Goal: Check status: Check status

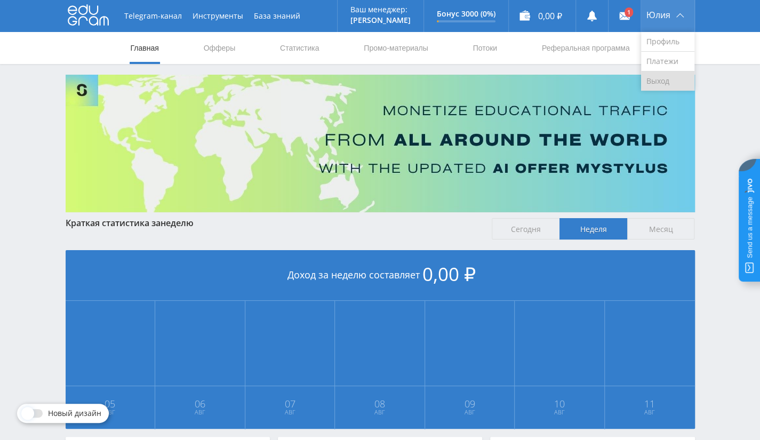
click at [665, 78] on link "Выход" at bounding box center [667, 81] width 53 height 19
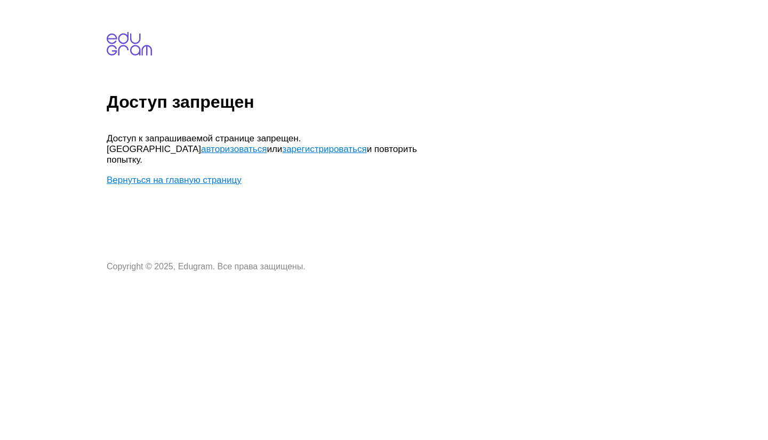
click at [267, 144] on link "авторизоваться" at bounding box center [234, 149] width 66 height 10
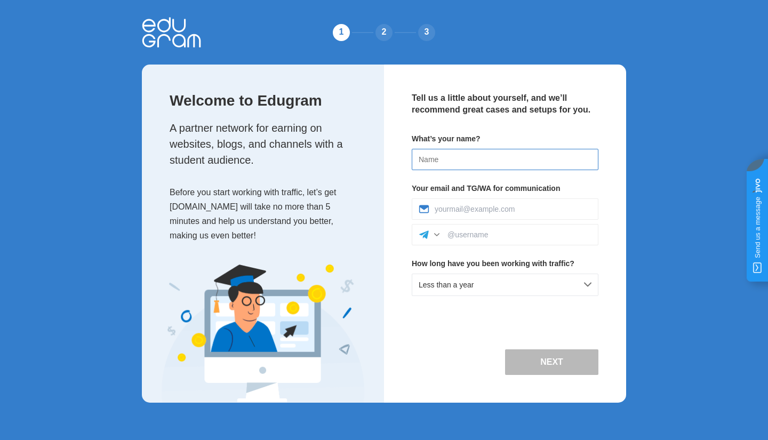
click at [474, 155] on input at bounding box center [505, 159] width 187 height 21
type input "Anastasya"
click at [514, 204] on div at bounding box center [505, 209] width 187 height 21
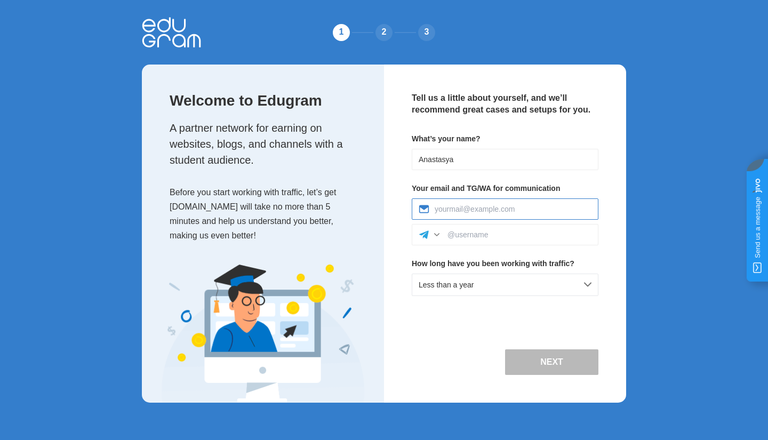
click at [532, 205] on input at bounding box center [513, 209] width 157 height 9
type input "a.forkosh@studyworld.io"
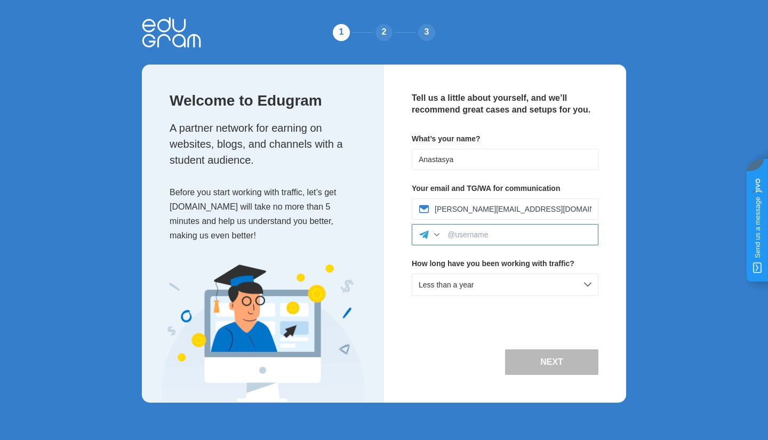
click at [528, 235] on input at bounding box center [520, 235] width 144 height 9
type input "nastya_edugram"
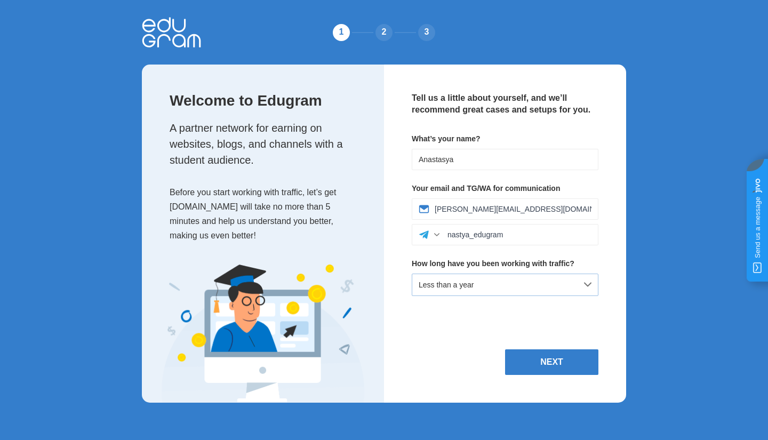
click at [505, 284] on div "Less than a year" at bounding box center [505, 285] width 187 height 22
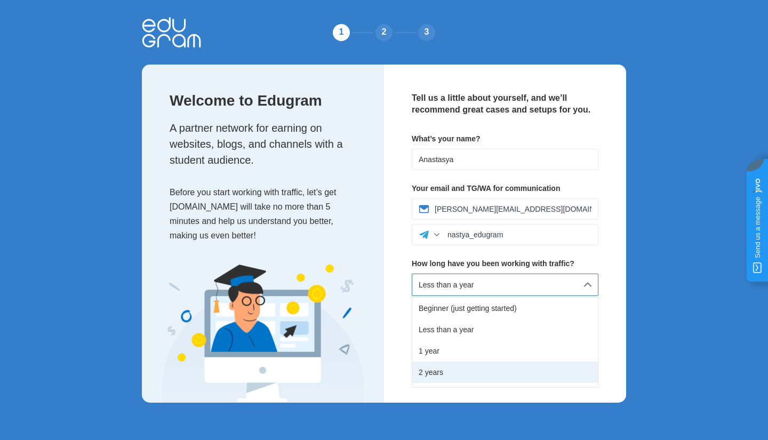
click at [493, 368] on div "2 years" at bounding box center [505, 372] width 186 height 21
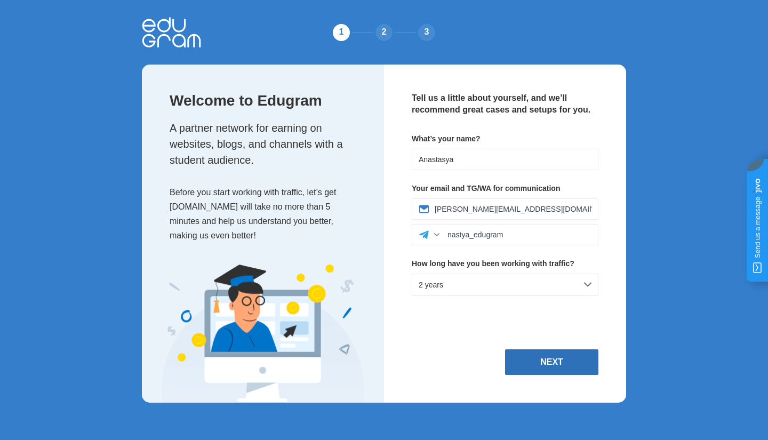
click at [554, 367] on button "Next" at bounding box center [551, 363] width 93 height 26
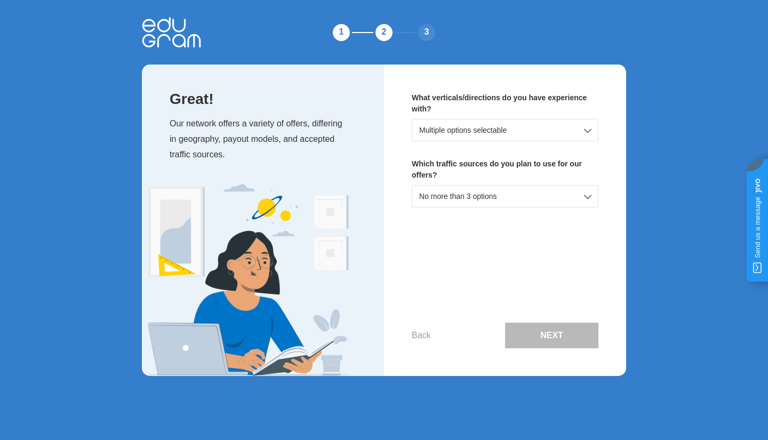
click at [528, 122] on div "Multiple options selectable" at bounding box center [505, 130] width 187 height 22
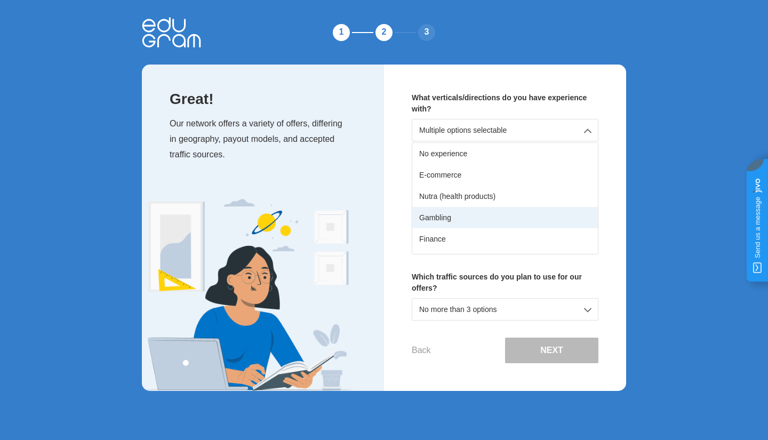
click at [490, 220] on div "Gambling" at bounding box center [505, 217] width 186 height 21
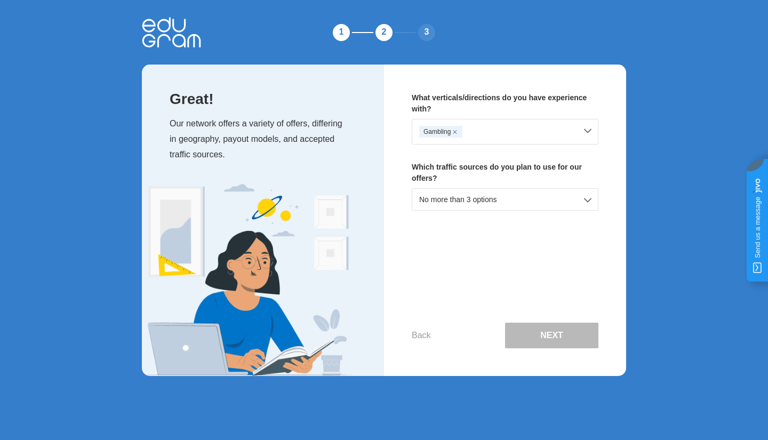
click at [526, 132] on div "Gambling" at bounding box center [497, 132] width 157 height 12
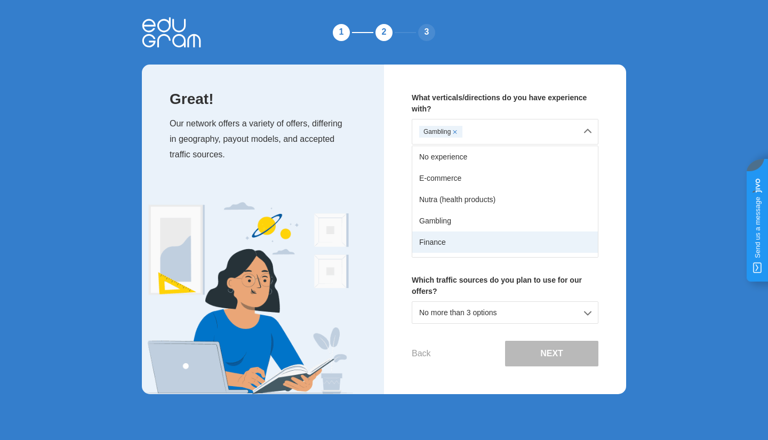
click at [476, 235] on div "Finance" at bounding box center [505, 242] width 186 height 21
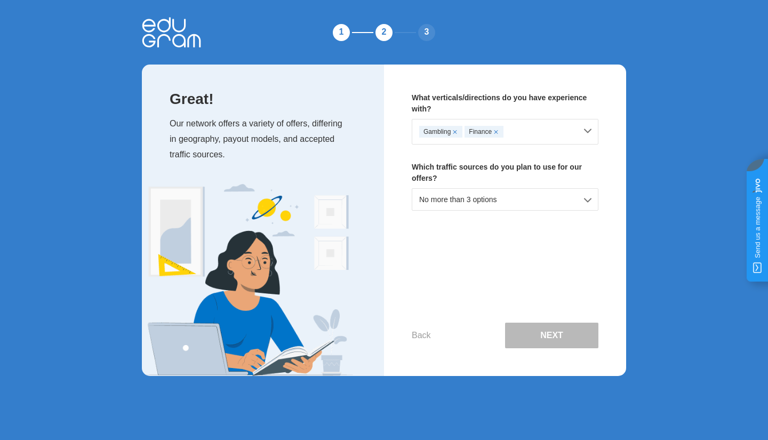
click at [525, 133] on div "Gambling Finance" at bounding box center [497, 132] width 157 height 12
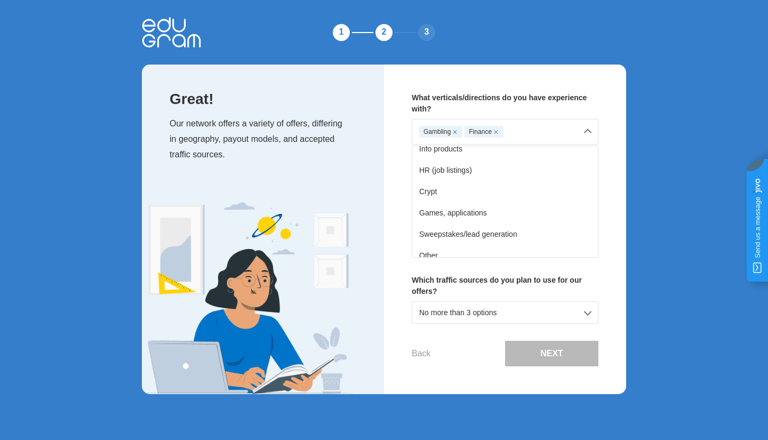
scroll to position [188, 0]
click at [625, 169] on div "What verticals/directions do you have experience with? Gambling Finance No expe…" at bounding box center [505, 230] width 242 height 330
click at [614, 173] on div "What verticals/directions do you have experience with? Gambling Finance No expe…" at bounding box center [505, 230] width 242 height 330
click at [602, 231] on div "What verticals/directions do you have experience with? Gambling Finance No expe…" at bounding box center [505, 230] width 242 height 330
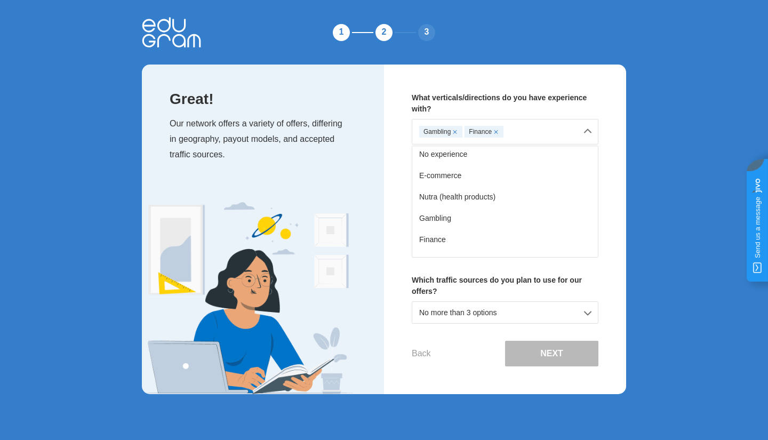
scroll to position [0, 0]
click at [609, 131] on div "What verticals/directions do you have experience with? Gambling Finance No expe…" at bounding box center [505, 230] width 242 height 330
click at [585, 131] on div "Gambling Finance No experience E-commerce Nutra (health products) Gambling Fina…" at bounding box center [505, 188] width 187 height 139
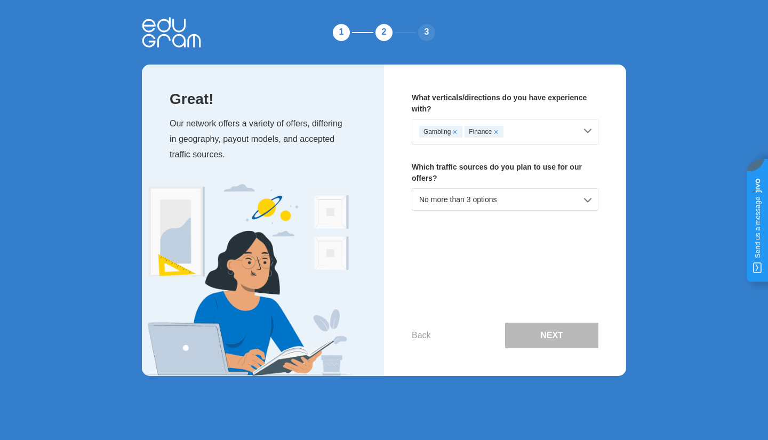
click at [518, 200] on div "No more than 3 options" at bounding box center [505, 199] width 187 height 22
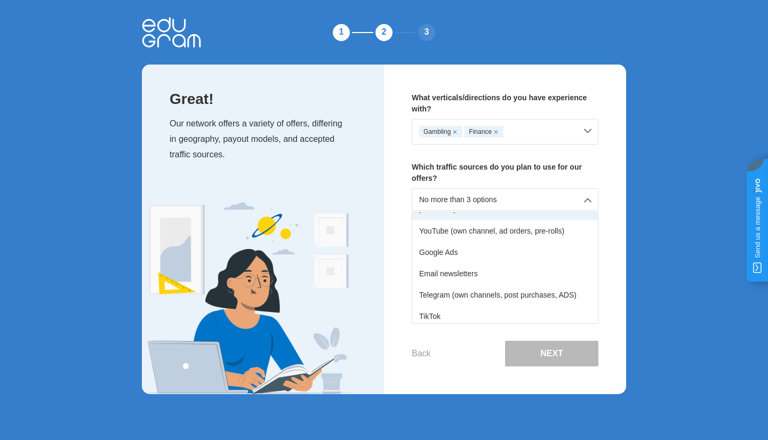
scroll to position [132, 0]
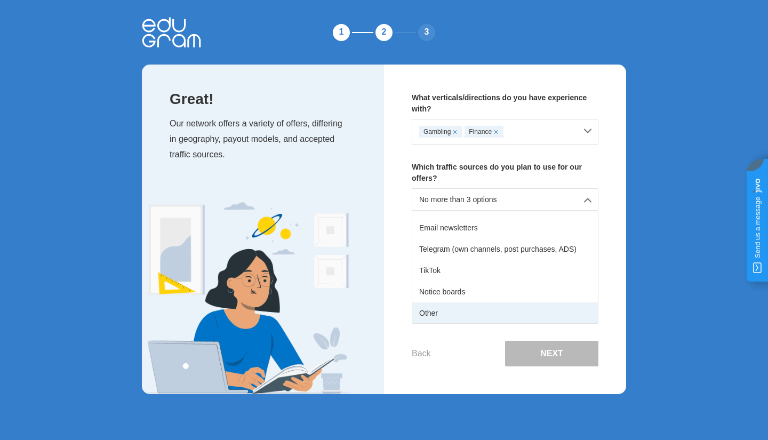
click at [492, 308] on div "Other" at bounding box center [505, 313] width 186 height 21
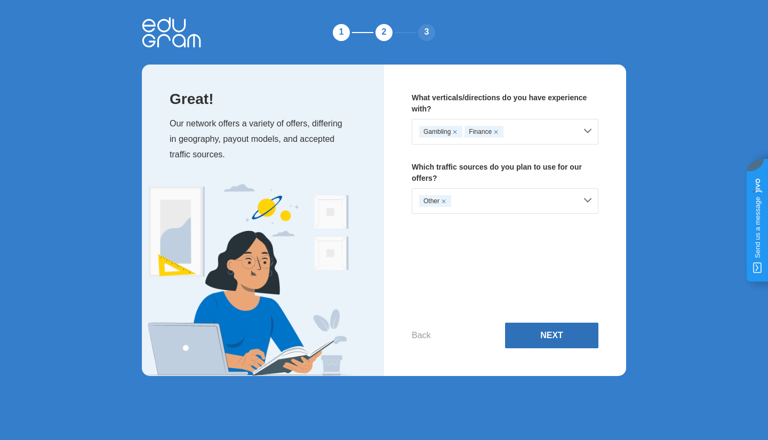
click at [544, 340] on button "Next" at bounding box center [551, 336] width 93 height 26
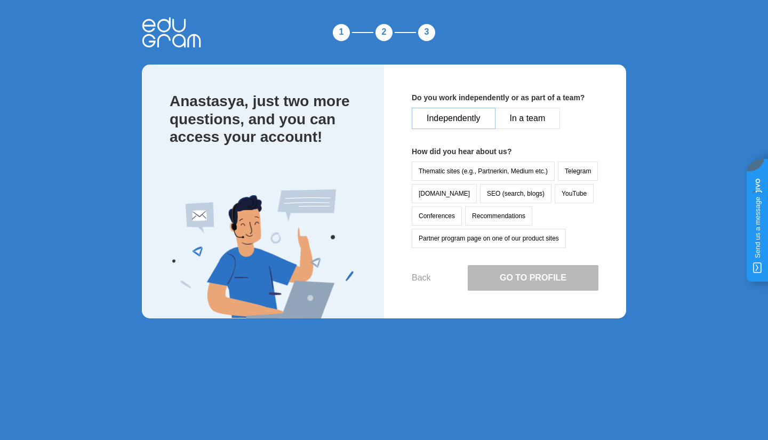
click at [438, 111] on button "Independently" at bounding box center [454, 118] width 84 height 21
click at [524, 240] on button "Partner program page on one of our product sites" at bounding box center [489, 238] width 154 height 19
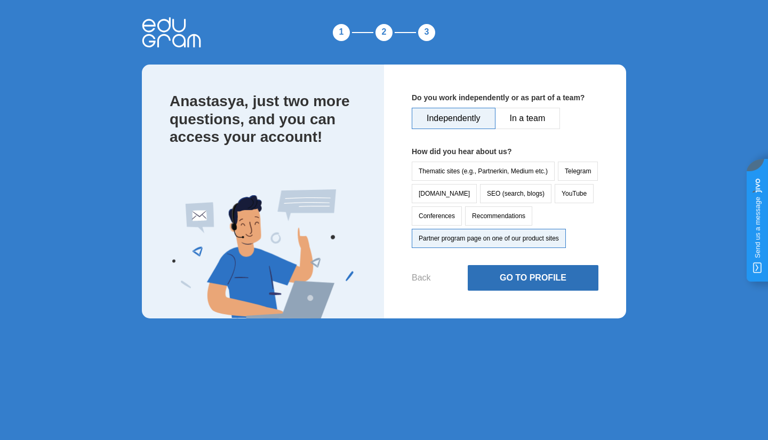
click at [519, 267] on button "Go to Profile" at bounding box center [533, 278] width 131 height 26
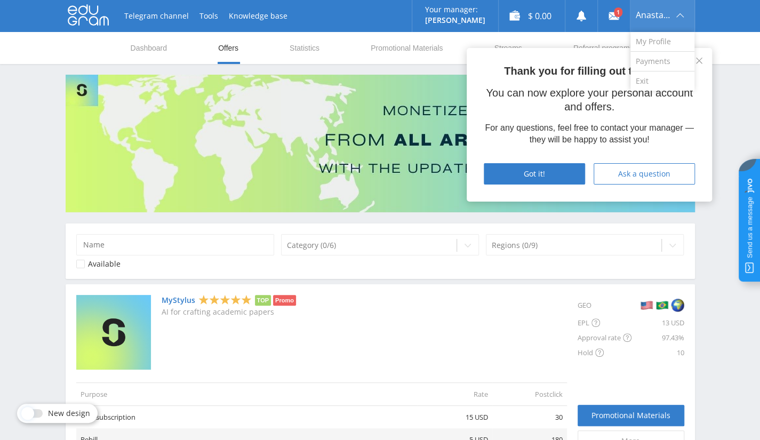
click at [662, 23] on div "Anastasya" at bounding box center [663, 16] width 64 height 32
click at [645, 77] on link "Exit" at bounding box center [663, 81] width 64 height 19
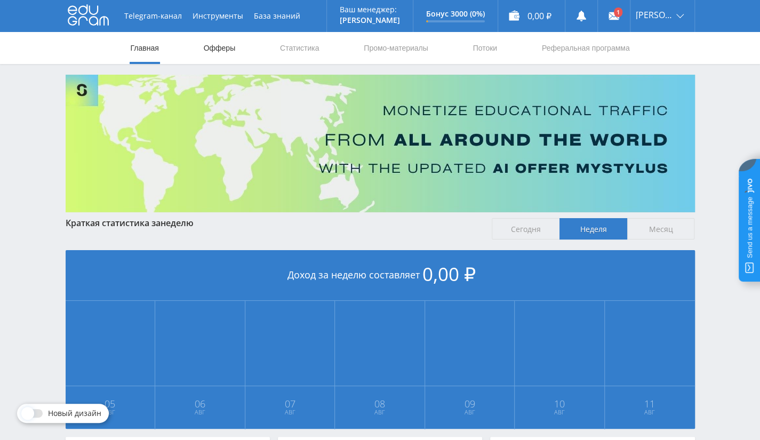
click at [233, 49] on link "Офферы" at bounding box center [220, 48] width 34 height 32
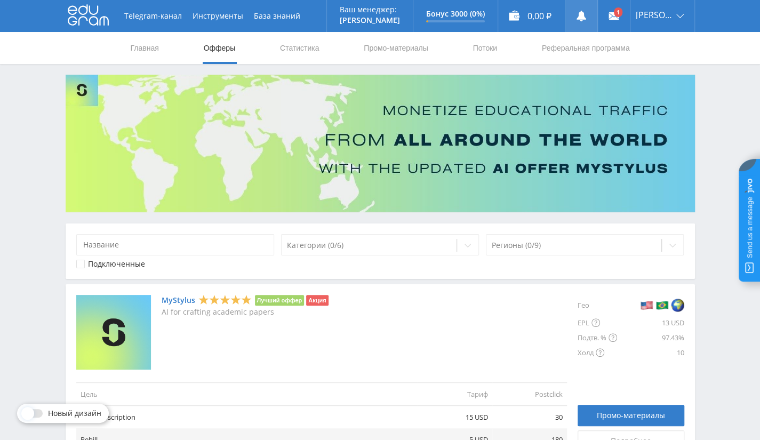
click at [581, 17] on link at bounding box center [582, 16] width 32 height 32
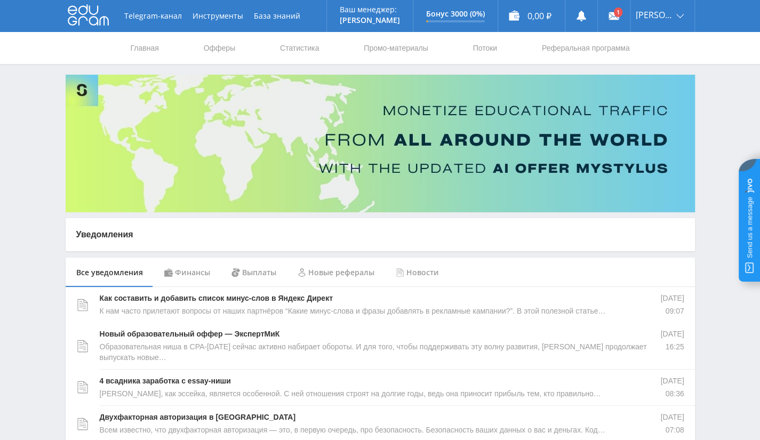
click at [189, 273] on div "Финансы" at bounding box center [187, 273] width 67 height 30
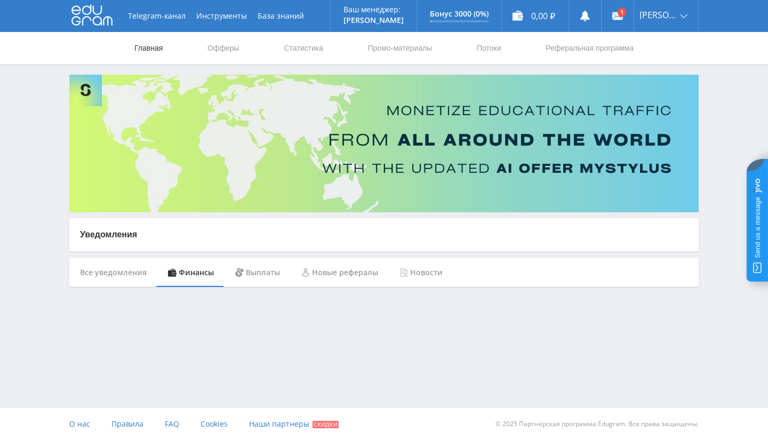
click at [149, 50] on link "Главная" at bounding box center [148, 48] width 30 height 32
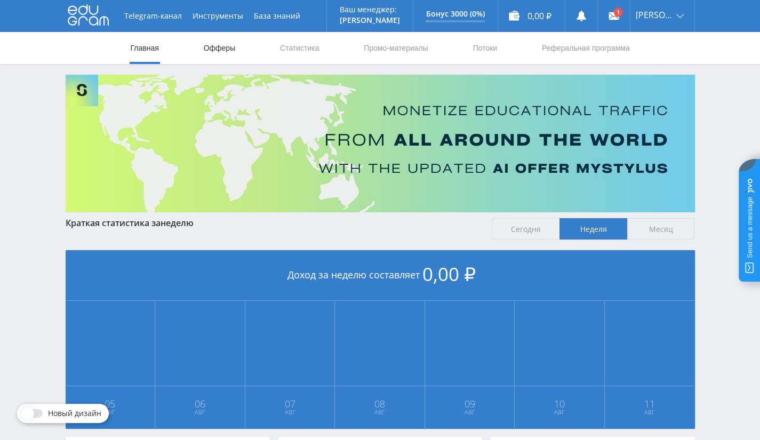
click at [213, 49] on link "Офферы" at bounding box center [220, 48] width 34 height 32
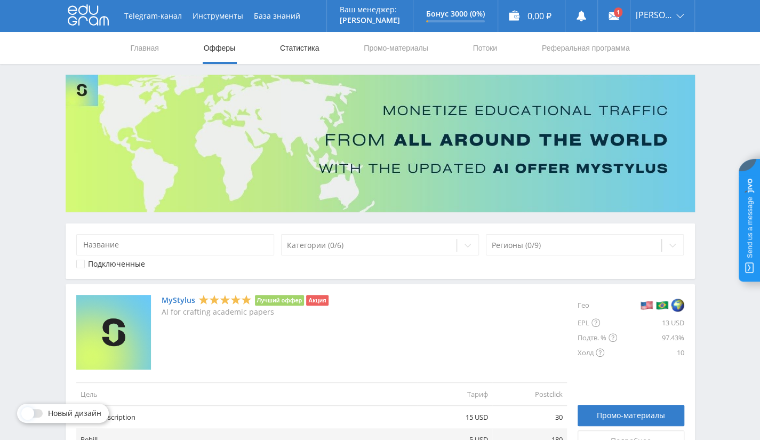
click at [293, 39] on link "Статистика" at bounding box center [300, 48] width 42 height 32
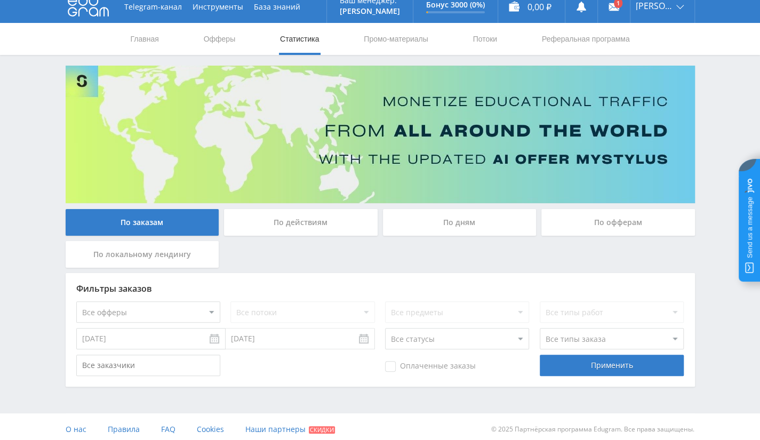
scroll to position [14, 0]
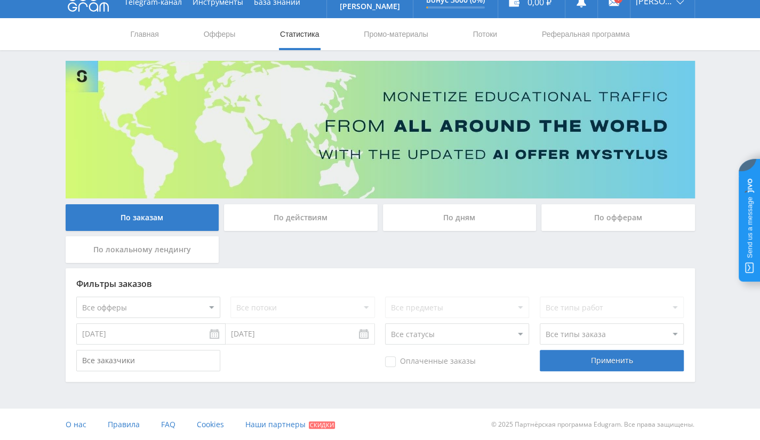
click at [343, 223] on div "По действиям" at bounding box center [301, 217] width 154 height 27
click at [0, 0] on input "По действиям" at bounding box center [0, 0] width 0 height 0
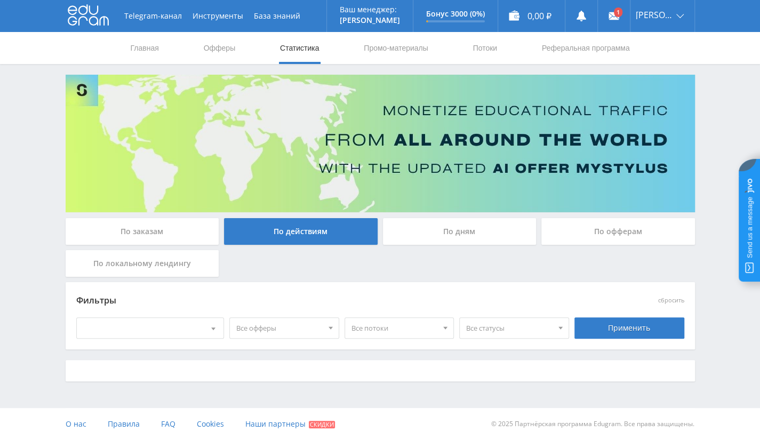
scroll to position [0, 0]
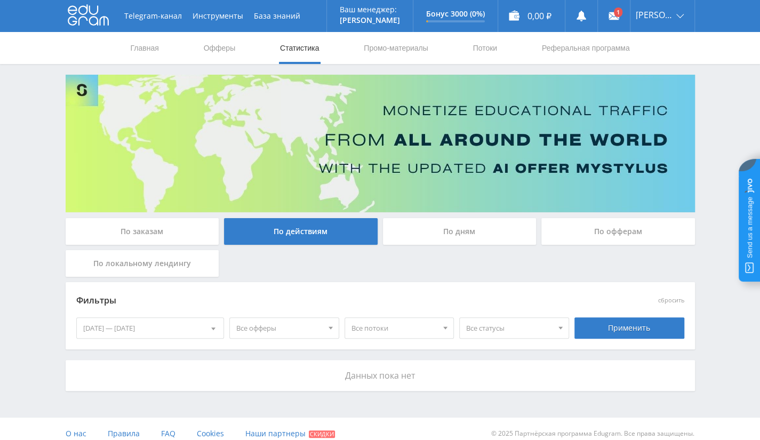
click at [425, 232] on div "По дням" at bounding box center [460, 231] width 154 height 27
click at [0, 0] on input "По дням" at bounding box center [0, 0] width 0 height 0
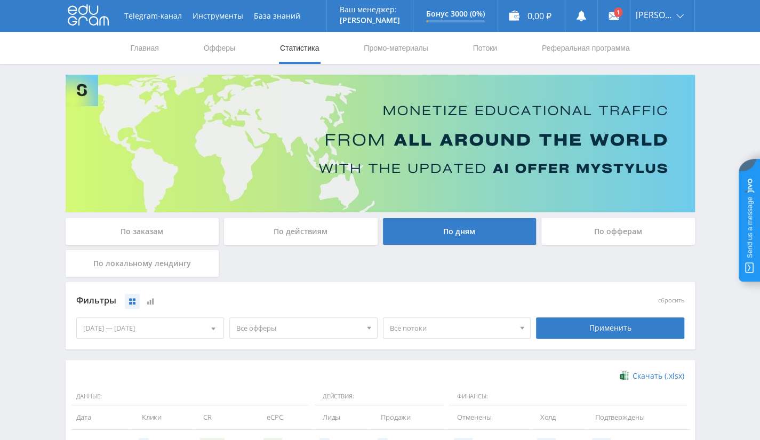
click at [568, 228] on div "По офферам" at bounding box center [619, 231] width 154 height 27
click at [0, 0] on input "По офферам" at bounding box center [0, 0] width 0 height 0
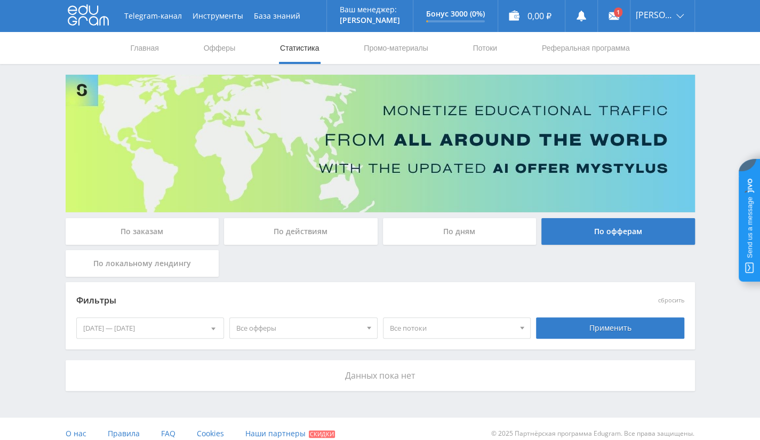
click at [166, 257] on div "По локальному лендингу" at bounding box center [143, 263] width 154 height 27
click at [0, 0] on input "По локальному лендингу" at bounding box center [0, 0] width 0 height 0
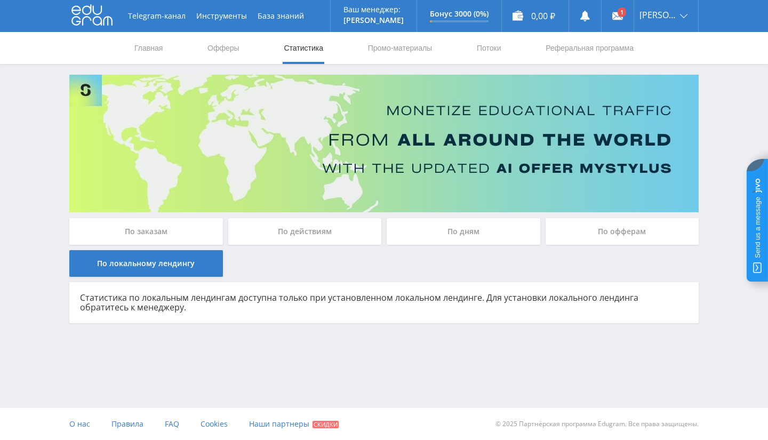
click at [274, 232] on div "По действиям" at bounding box center [305, 231] width 154 height 27
click at [0, 0] on input "По действиям" at bounding box center [0, 0] width 0 height 0
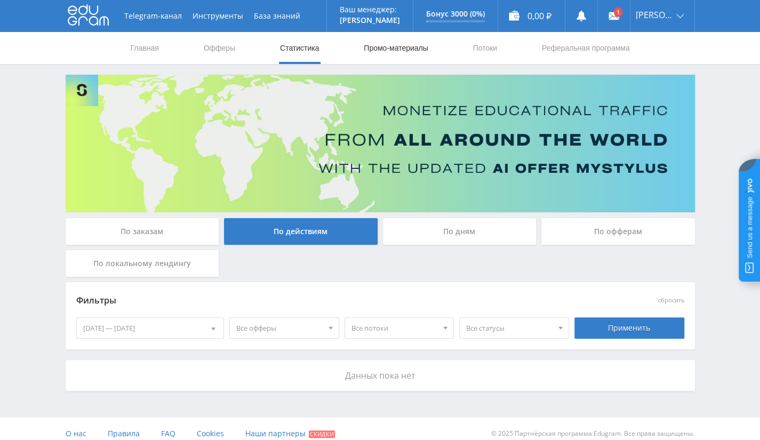
click at [418, 42] on link "Промо-материалы" at bounding box center [396, 48] width 66 height 32
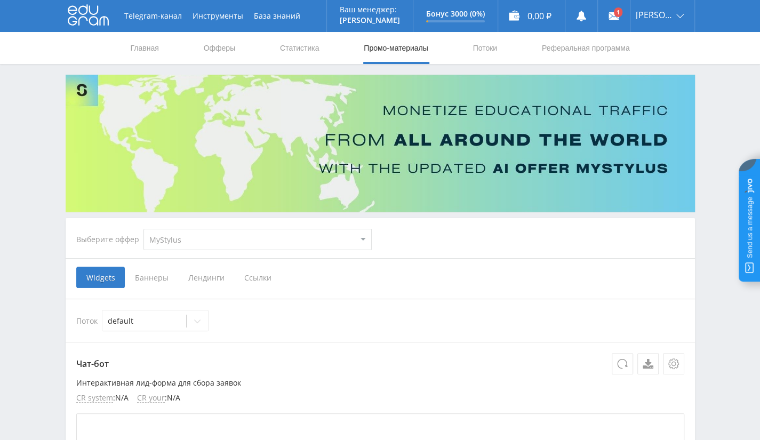
click at [151, 279] on span "Баннеры" at bounding box center [151, 277] width 53 height 21
click at [0, 0] on input "Баннеры" at bounding box center [0, 0] width 0 height 0
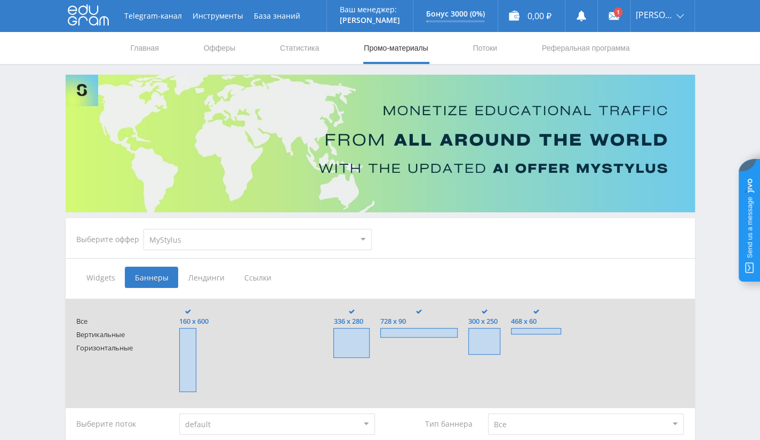
click at [192, 283] on span "Лендинги" at bounding box center [206, 277] width 56 height 21
click at [0, 0] on input "Лендинги" at bounding box center [0, 0] width 0 height 0
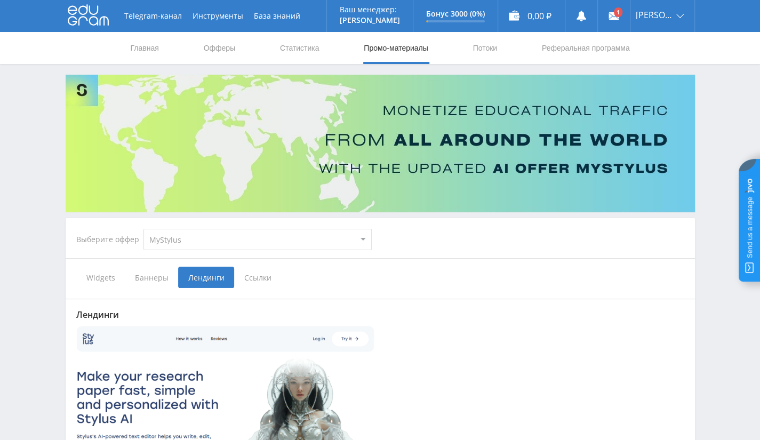
click at [252, 280] on span "Ссылки" at bounding box center [257, 277] width 47 height 21
click at [0, 0] on input "Ссылки" at bounding box center [0, 0] width 0 height 0
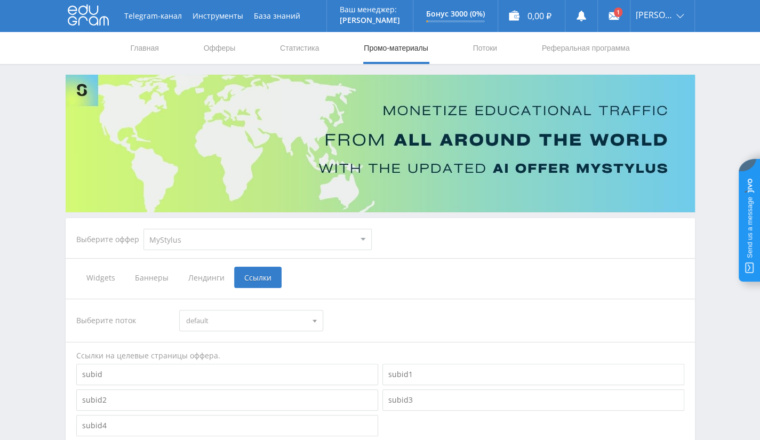
click at [563, 66] on div "Telegram-канал Инструменты База знаний Ваш менеджер: Alex Alex Online @edugram_…" at bounding box center [380, 320] width 760 height 641
click at [594, 46] on link "Реферальная программа" at bounding box center [586, 48] width 90 height 32
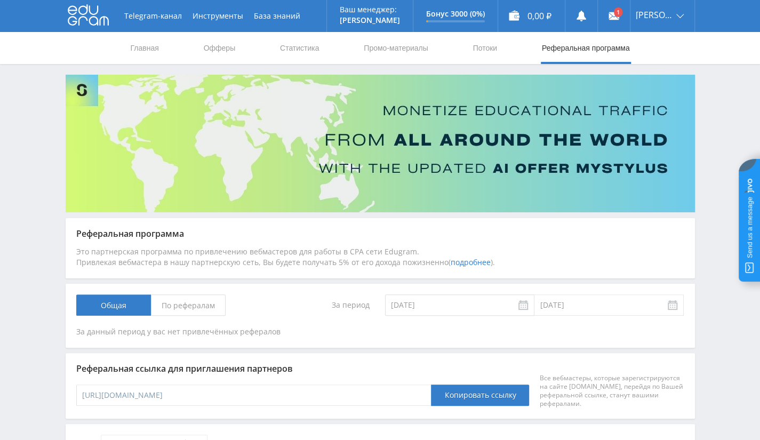
click at [194, 308] on span "По рефералам" at bounding box center [188, 305] width 75 height 21
click at [0, 0] on input "По рефералам" at bounding box center [0, 0] width 0 height 0
click at [107, 307] on span "Общая" at bounding box center [113, 305] width 75 height 21
click at [0, 0] on input "Общая" at bounding box center [0, 0] width 0 height 0
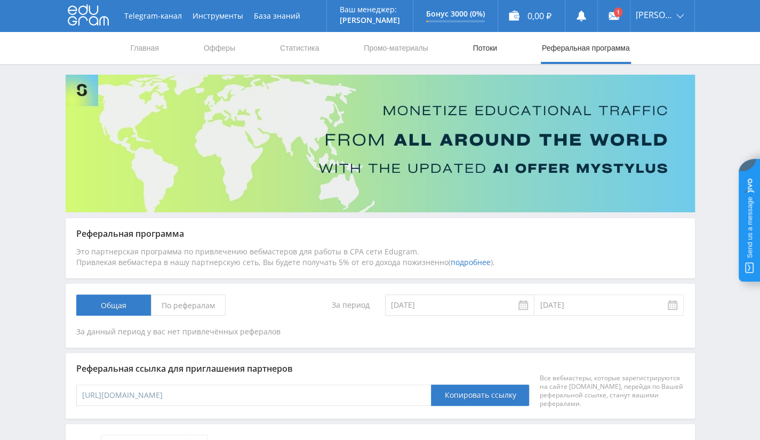
click at [478, 39] on link "Потоки" at bounding box center [485, 48] width 27 height 32
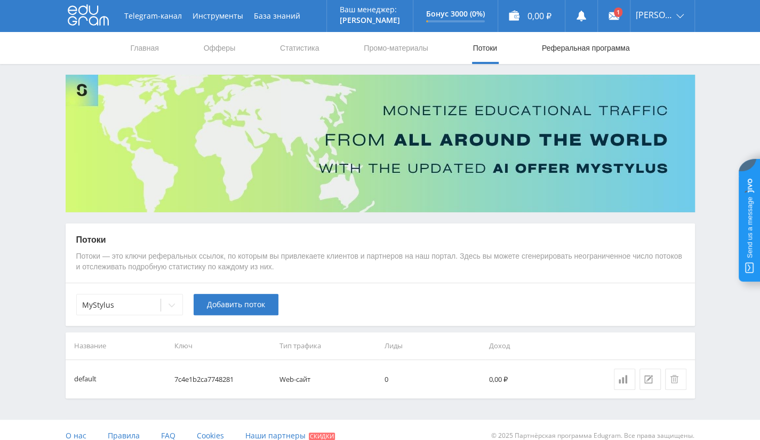
click at [582, 53] on link "Реферальная программа" at bounding box center [586, 48] width 90 height 32
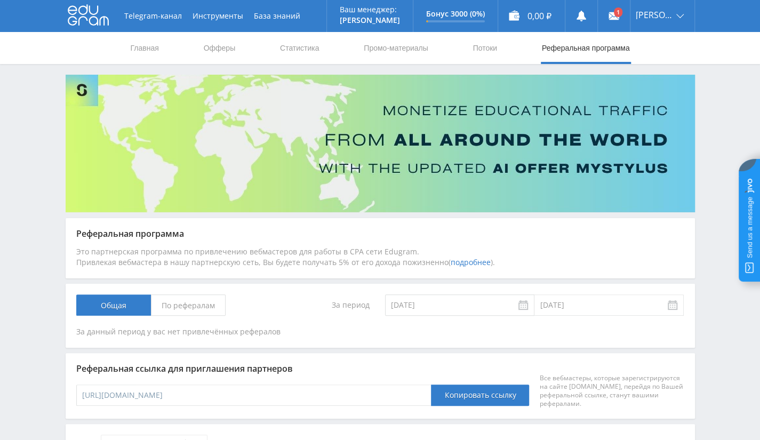
click at [354, 302] on div "За период" at bounding box center [328, 305] width 93 height 21
click at [408, 45] on link "Промо-материалы" at bounding box center [396, 48] width 66 height 32
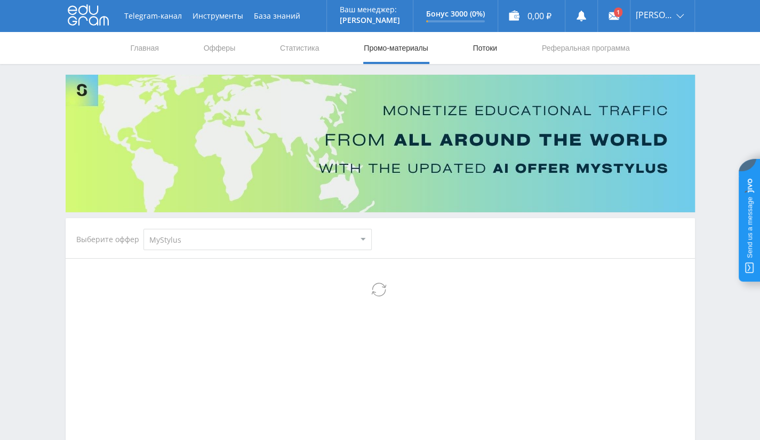
click at [487, 49] on link "Потоки" at bounding box center [485, 48] width 27 height 32
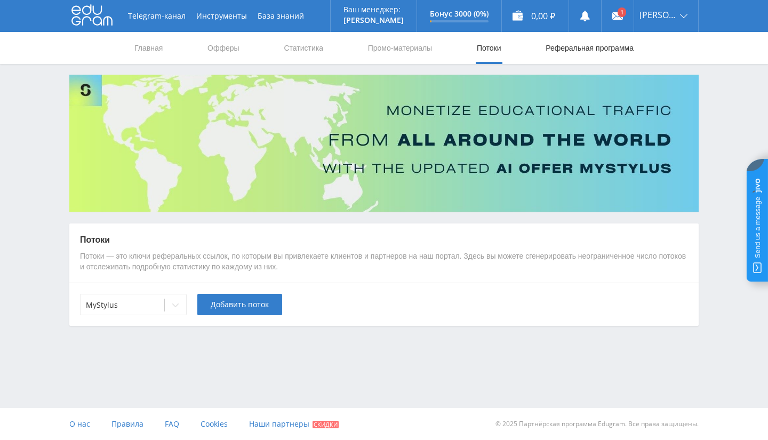
click at [571, 45] on link "Реферальная программа" at bounding box center [590, 48] width 90 height 32
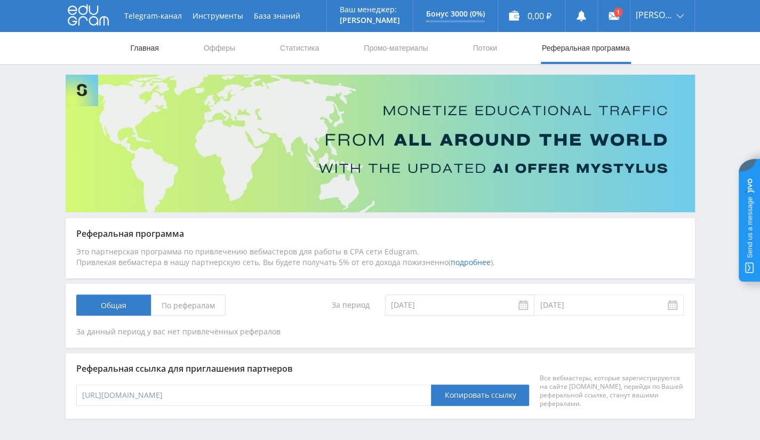
click at [147, 51] on link "Главная" at bounding box center [145, 48] width 30 height 32
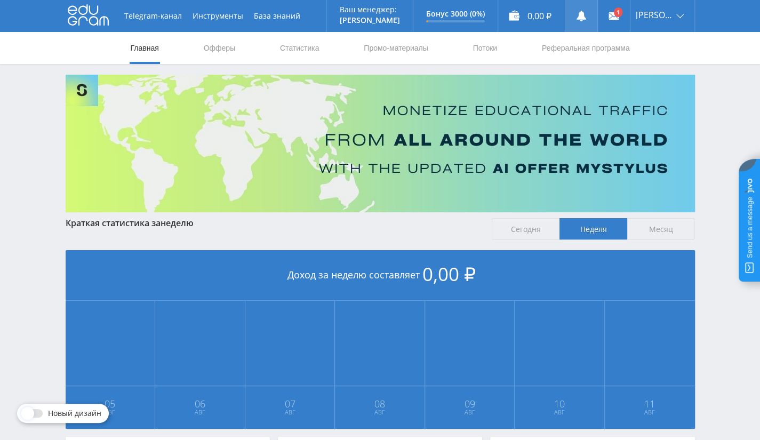
click at [585, 15] on use at bounding box center [582, 16] width 10 height 11
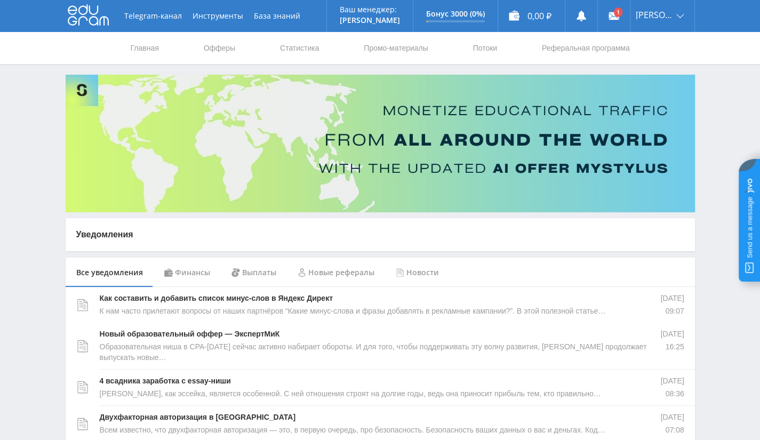
click at [202, 275] on div "Финансы" at bounding box center [187, 273] width 67 height 30
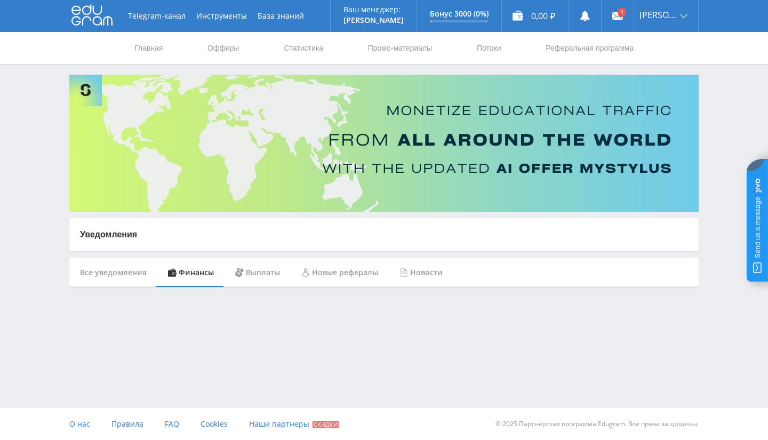
click at [269, 283] on div "Выплаты" at bounding box center [258, 273] width 66 height 30
click at [269, 351] on div "Telegram-канал Инструменты База знаний Ваш менеджер: Alex Alex Online @edugram_…" at bounding box center [384, 220] width 768 height 440
click at [194, 281] on div "Финансы" at bounding box center [190, 273] width 67 height 30
click at [131, 266] on div "Все уведомления" at bounding box center [113, 273] width 88 height 30
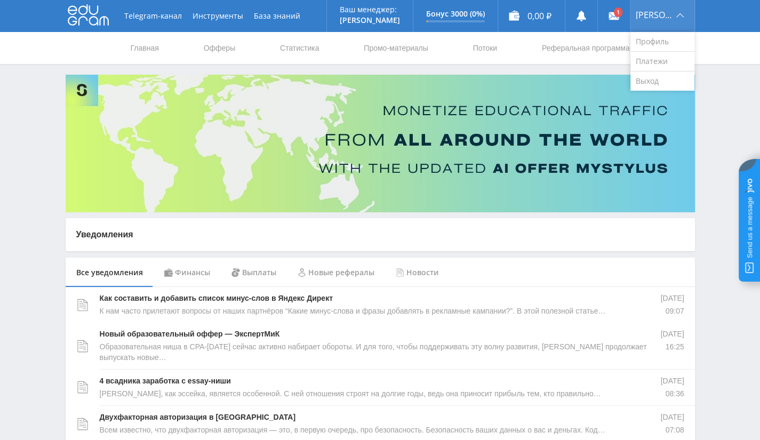
click at [672, 20] on div "Андрей" at bounding box center [663, 16] width 64 height 32
click at [662, 83] on link "Выход" at bounding box center [663, 81] width 64 height 19
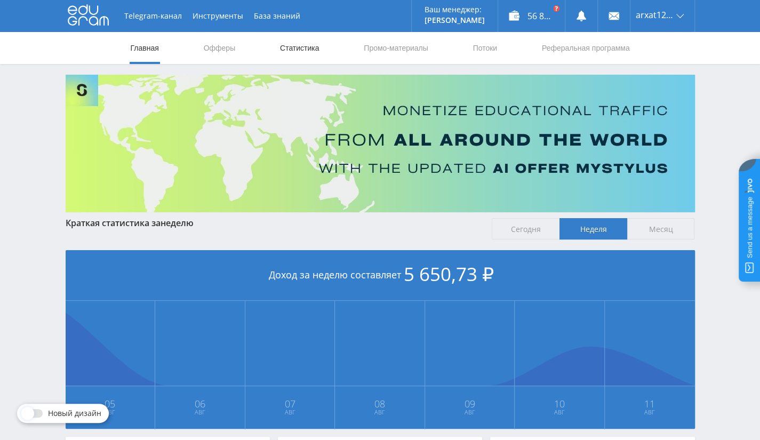
click at [298, 45] on link "Статистика" at bounding box center [300, 48] width 42 height 32
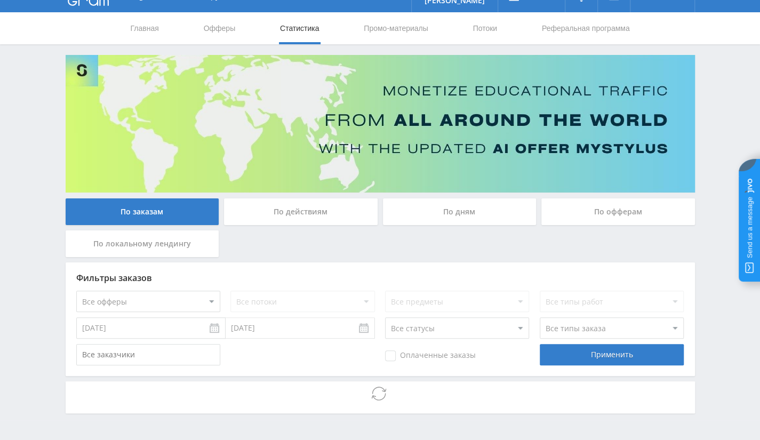
scroll to position [51, 0]
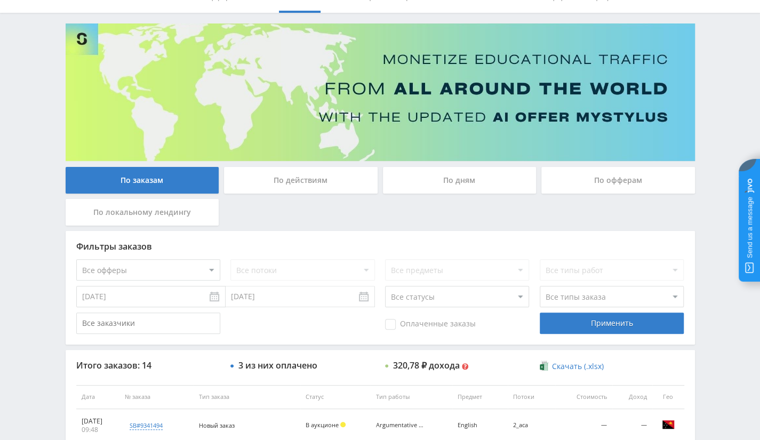
click at [614, 179] on div "По офферам" at bounding box center [619, 180] width 154 height 27
click at [0, 0] on input "По офферам" at bounding box center [0, 0] width 0 height 0
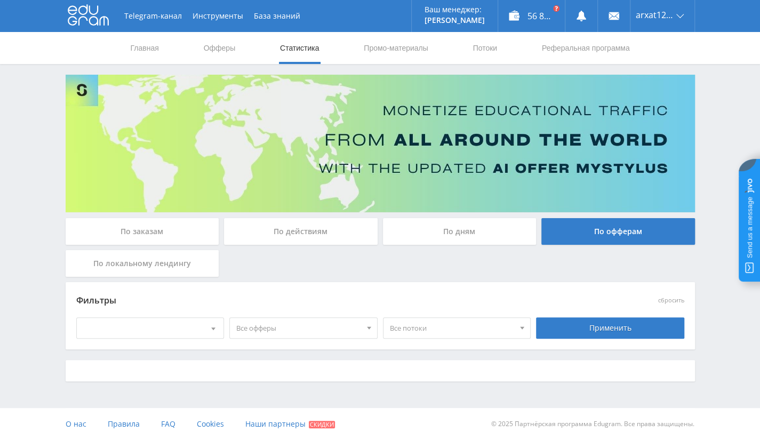
scroll to position [0, 0]
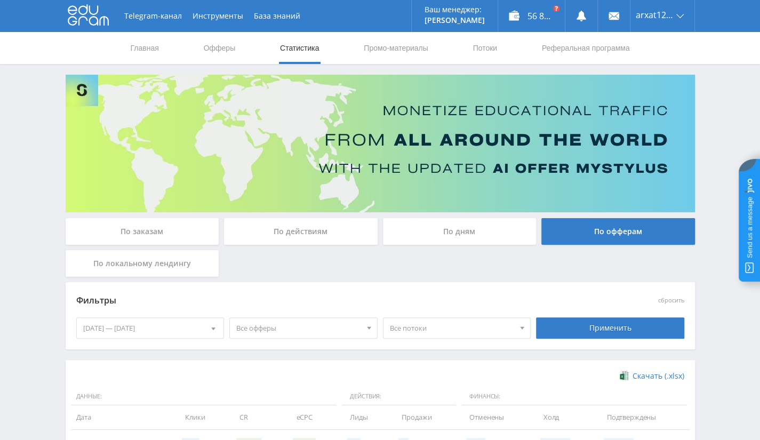
click at [166, 336] on div "[DATE] — [DATE]" at bounding box center [150, 328] width 147 height 20
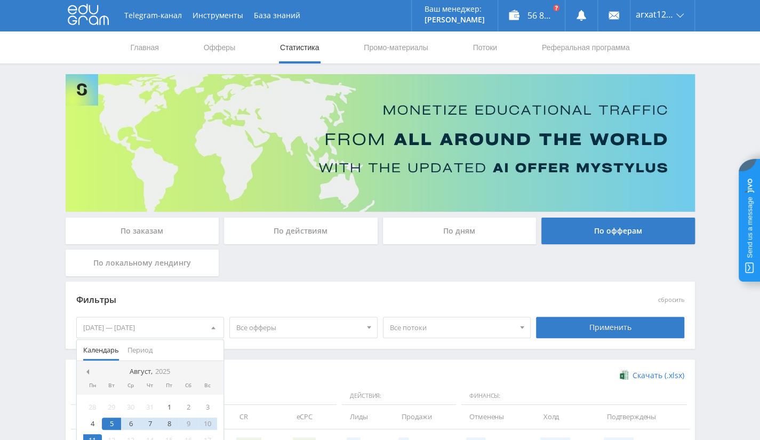
scroll to position [161, 0]
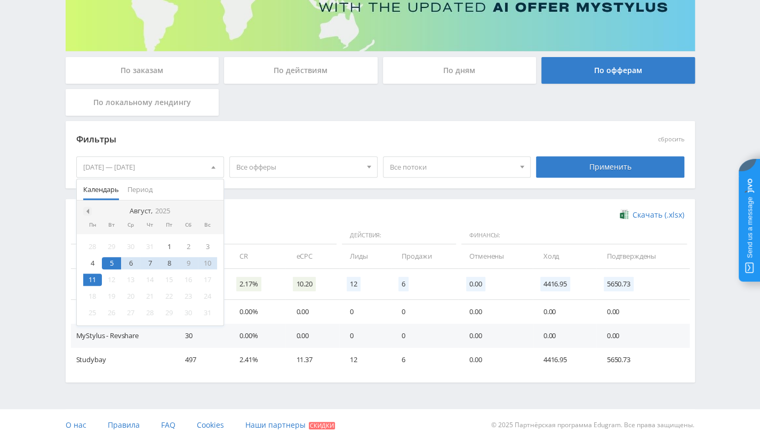
click at [85, 211] on span at bounding box center [86, 211] width 5 height 5
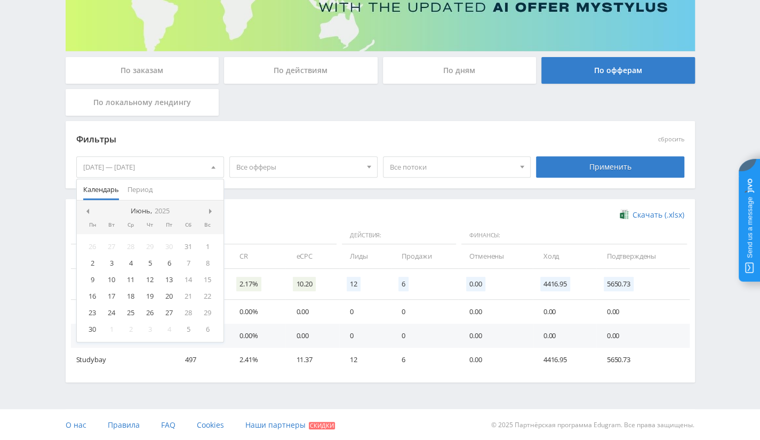
click at [85, 211] on span at bounding box center [86, 211] width 5 height 5
click at [211, 205] on nav "Май, 2025" at bounding box center [150, 211] width 147 height 21
click at [212, 211] on span at bounding box center [211, 211] width 5 height 5
drag, startPoint x: 210, startPoint y: 248, endPoint x: 206, endPoint y: 253, distance: 6.4
click at [210, 248] on div "1" at bounding box center [207, 247] width 19 height 12
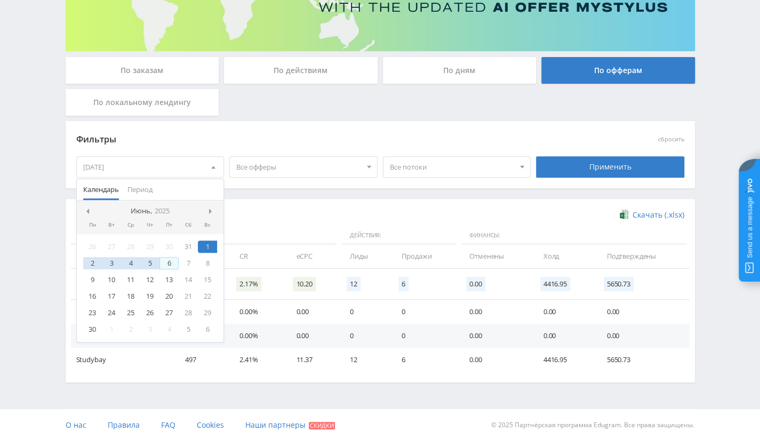
click at [208, 207] on nav "Июнь, 2025" at bounding box center [150, 211] width 147 height 21
click at [213, 212] on span at bounding box center [211, 211] width 5 height 5
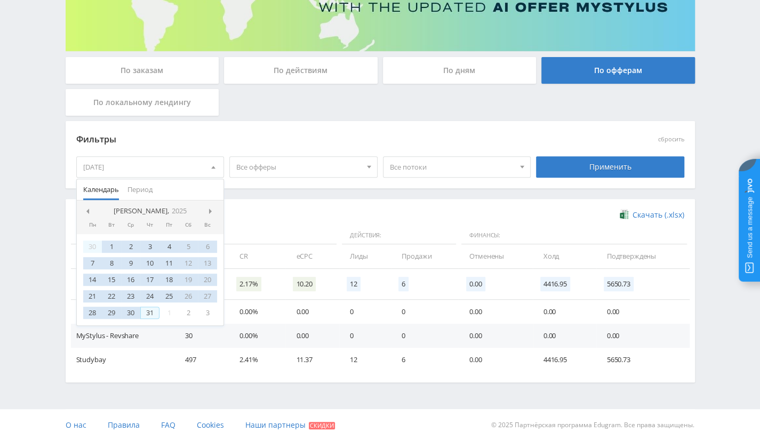
click at [149, 310] on div "31" at bounding box center [149, 313] width 19 height 12
click at [627, 163] on div "Применить" at bounding box center [610, 166] width 148 height 21
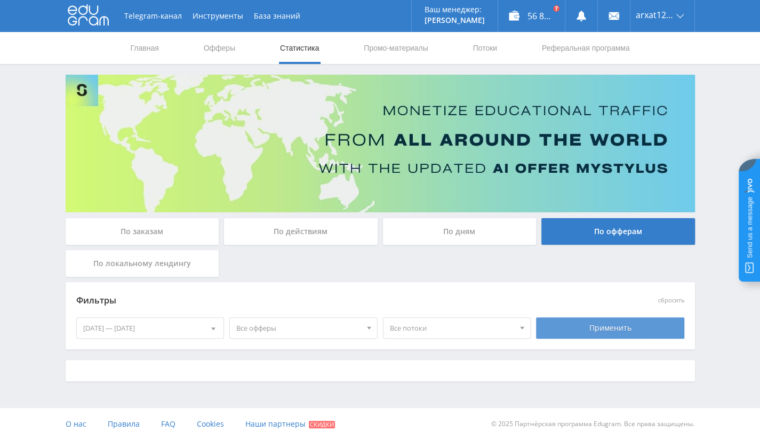
scroll to position [0, 0]
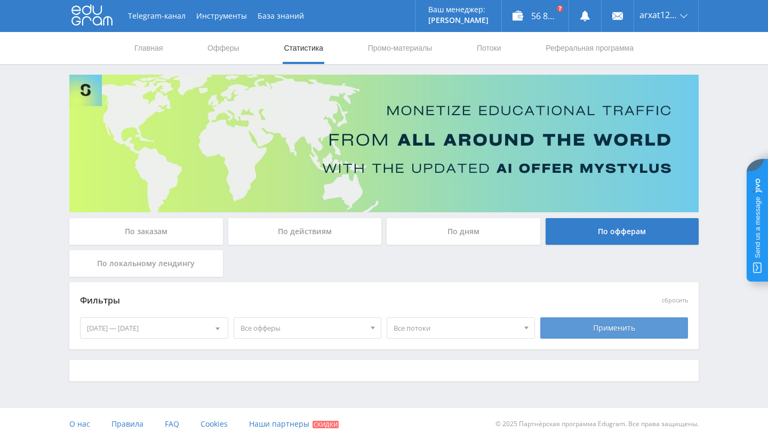
click at [594, 323] on div "Применить" at bounding box center [615, 327] width 148 height 21
click at [578, 339] on div "Применить" at bounding box center [615, 328] width 154 height 30
click at [583, 335] on div "Применить" at bounding box center [615, 327] width 148 height 21
click at [585, 332] on div "Применить" at bounding box center [615, 327] width 148 height 21
click at [308, 325] on span "Все офферы" at bounding box center [303, 328] width 125 height 20
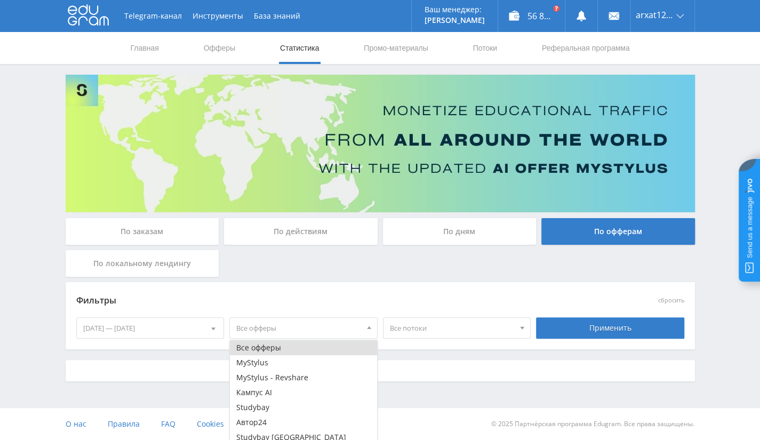
click at [312, 353] on button "Все офферы" at bounding box center [303, 347] width 147 height 15
click at [480, 330] on span "Все потоки" at bounding box center [452, 328] width 125 height 20
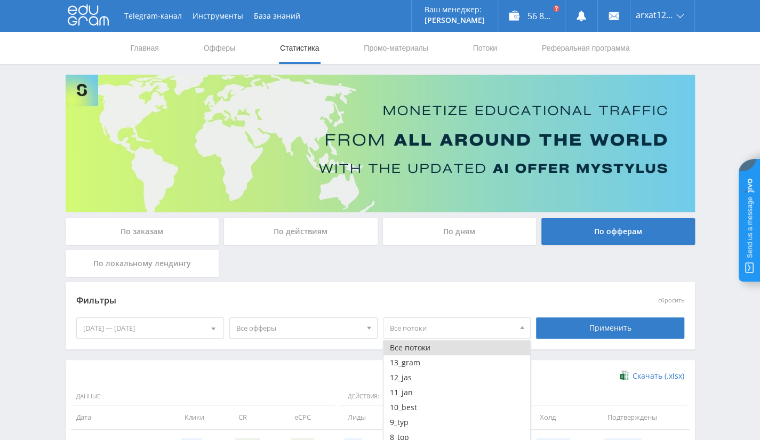
click at [471, 346] on button "Все потоки" at bounding box center [457, 347] width 147 height 15
click at [396, 291] on div "Фильтры" at bounding box center [304, 301] width 460 height 25
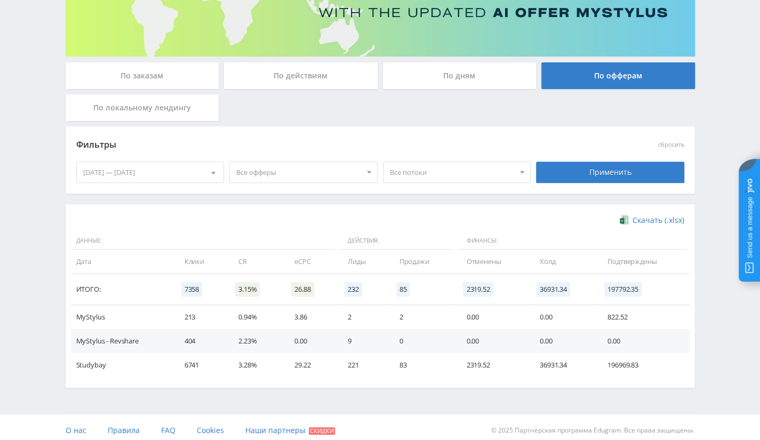
scroll to position [161, 0]
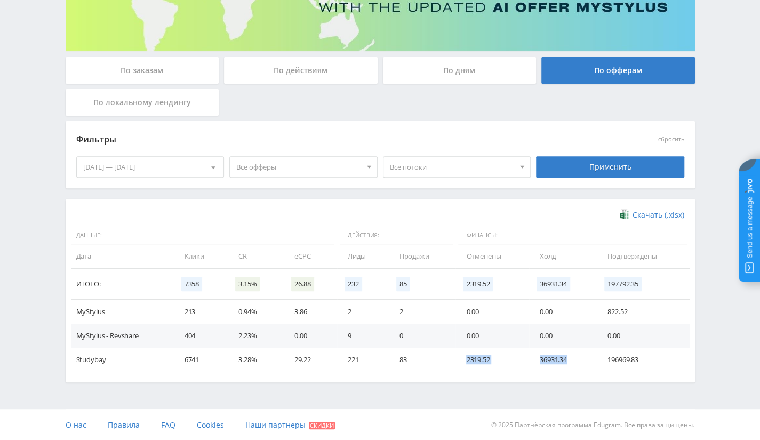
drag, startPoint x: 467, startPoint y: 360, endPoint x: 585, endPoint y: 363, distance: 118.0
click at [585, 363] on tr "Studybay 6741 3.28% 29.22 221 83 2319.52 36931.34 196969.83" at bounding box center [380, 360] width 619 height 24
drag, startPoint x: 612, startPoint y: 360, endPoint x: 623, endPoint y: 367, distance: 13.5
click at [623, 367] on td "196969.83" at bounding box center [643, 360] width 93 height 24
click at [623, 368] on td "196969.83" at bounding box center [643, 360] width 93 height 24
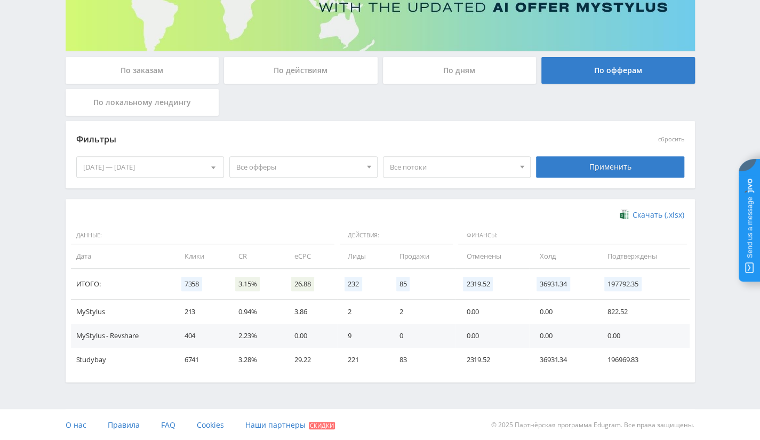
click at [179, 74] on div "По заказам" at bounding box center [143, 70] width 154 height 27
click at [0, 0] on input "По заказам" at bounding box center [0, 0] width 0 height 0
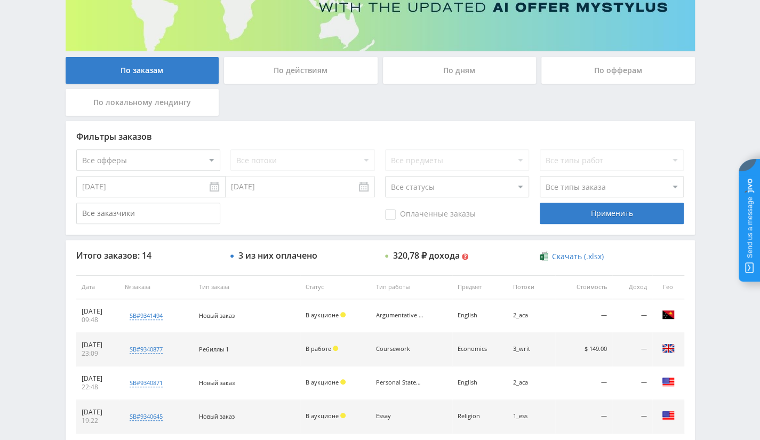
click at [145, 163] on select "Все офферы MyStylus MyStylus - Revshare Кампус AI Studybay Автор24 Studybay [GE…" at bounding box center [148, 159] width 144 height 21
select select "2"
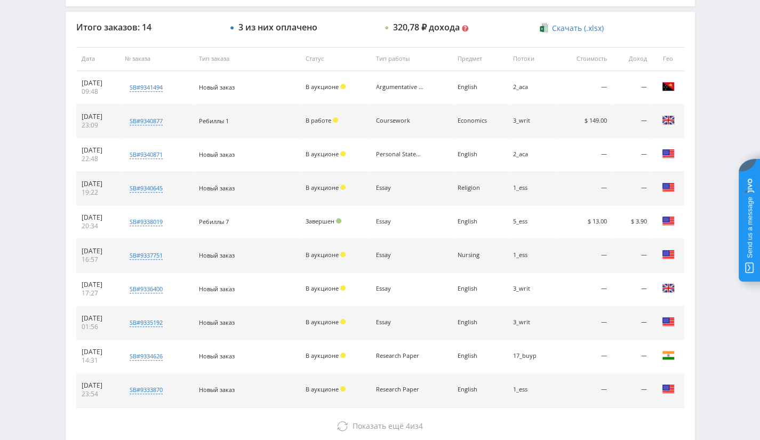
scroll to position [453, 0]
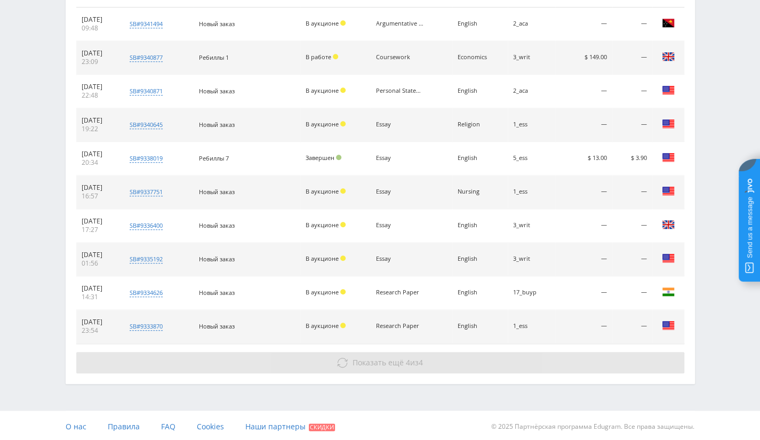
click at [401, 367] on button "Показать ещё 4 из 4" at bounding box center [380, 362] width 608 height 21
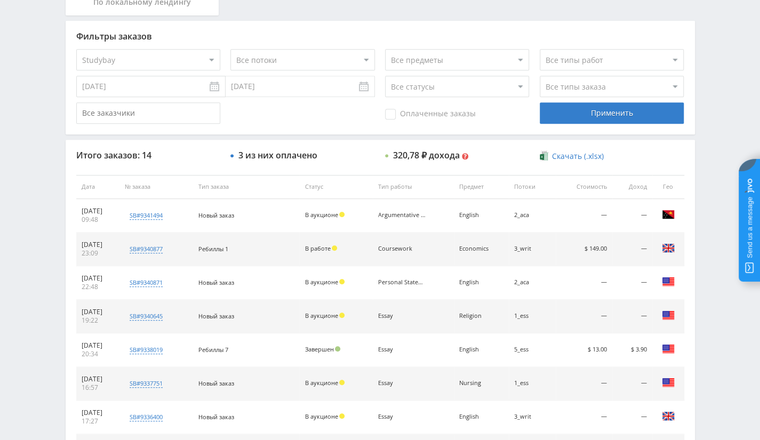
scroll to position [245, 0]
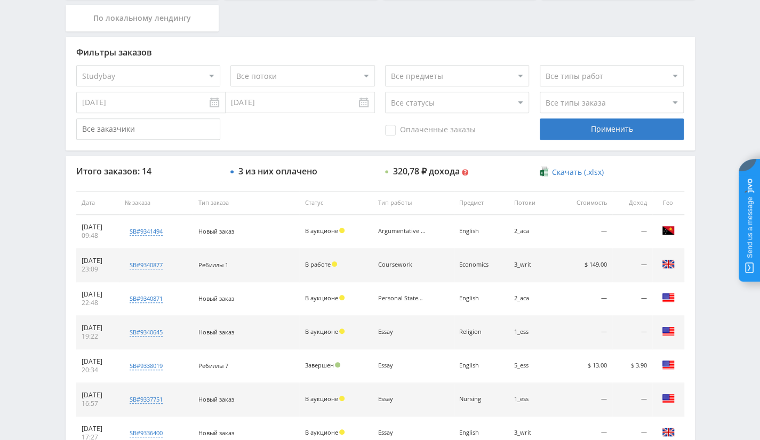
click at [184, 93] on input "[DATE]" at bounding box center [150, 102] width 149 height 21
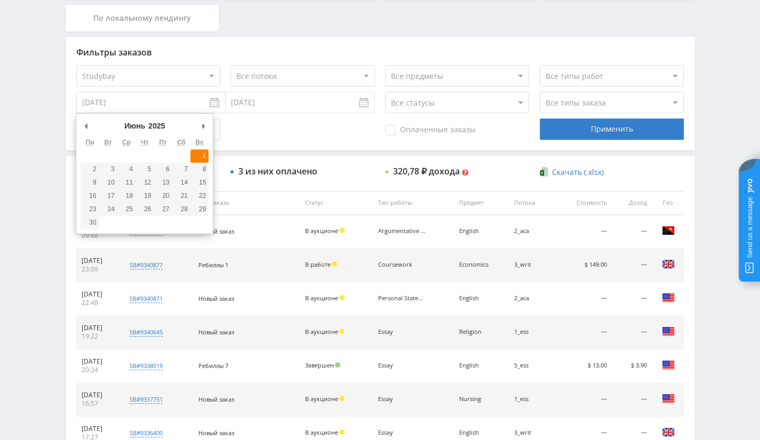
type input "[DATE]"
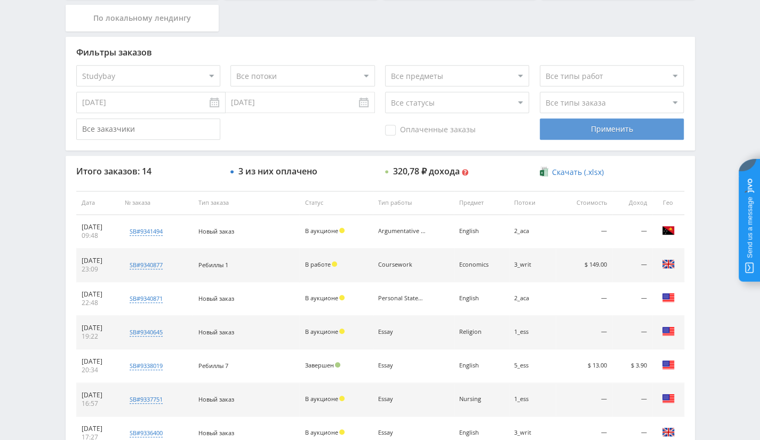
click at [591, 120] on div "Применить" at bounding box center [612, 128] width 144 height 21
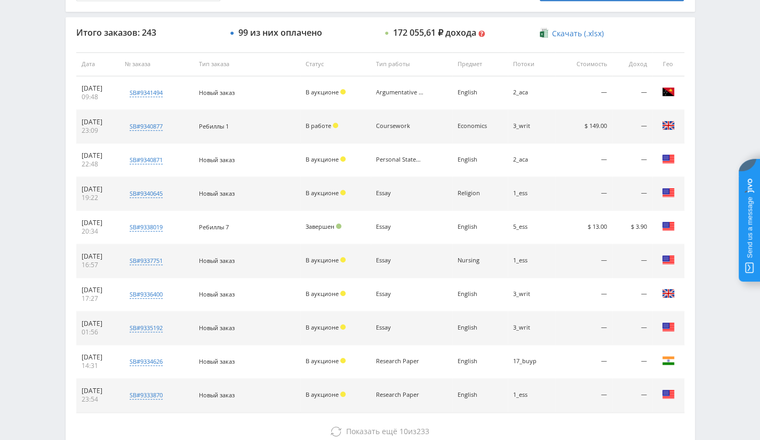
scroll to position [453, 0]
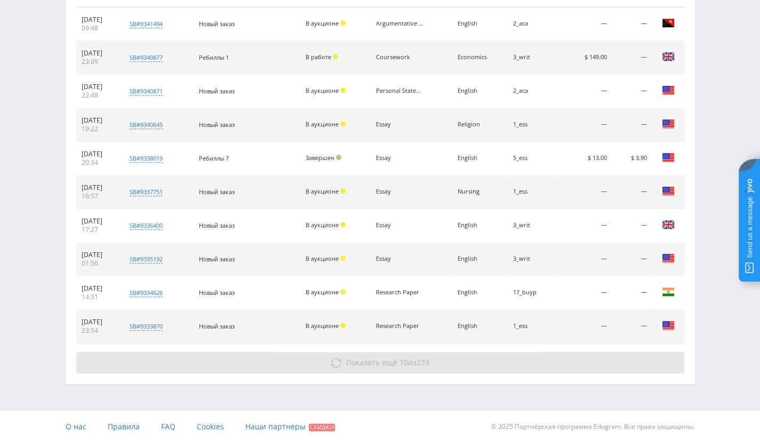
click at [402, 358] on span "10" at bounding box center [404, 363] width 9 height 10
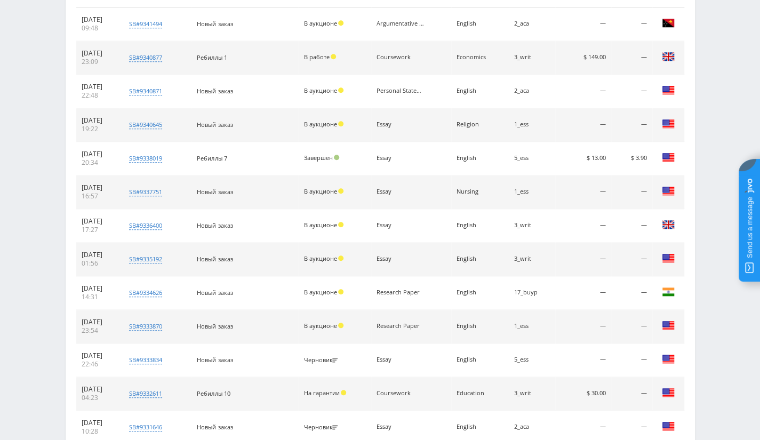
click at [366, 358] on td "Черновик Черновик" at bounding box center [334, 361] width 73 height 34
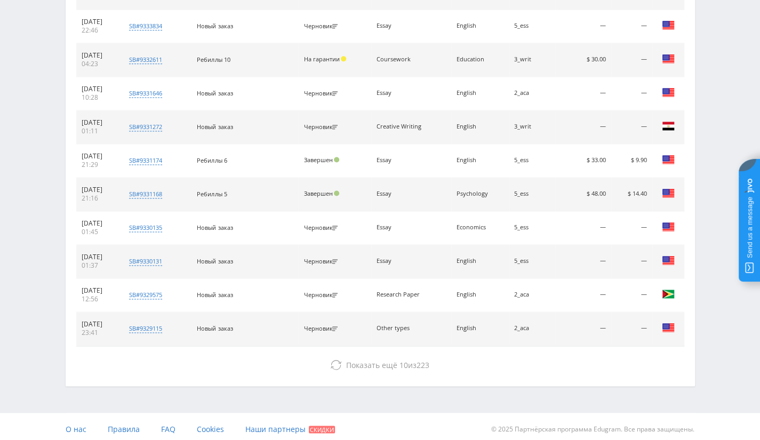
scroll to position [788, 0]
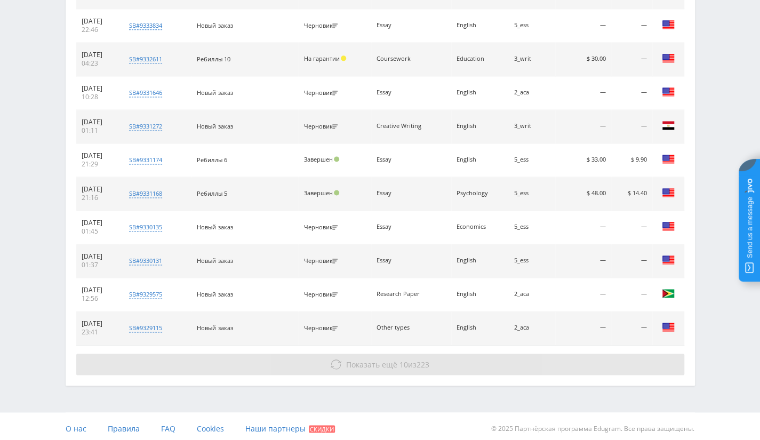
click at [423, 370] on button "Показать ещё 10 из 223" at bounding box center [380, 364] width 608 height 21
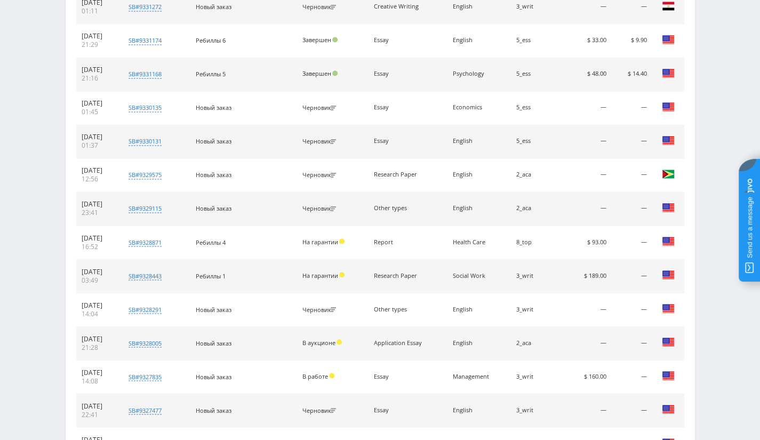
scroll to position [1122, 0]
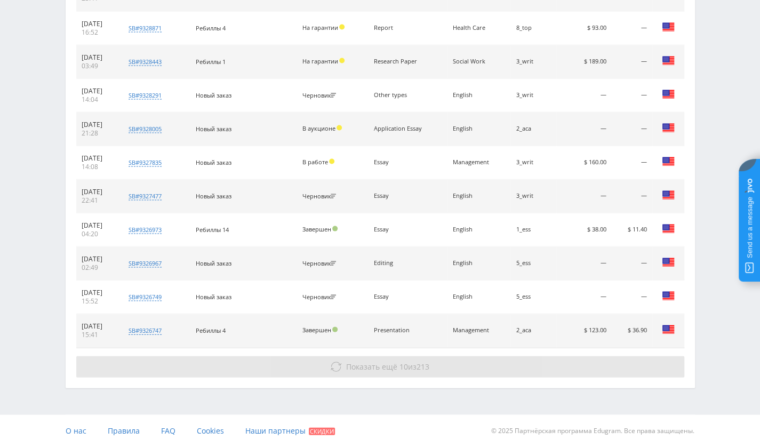
click at [376, 361] on span "Показать ещё" at bounding box center [371, 366] width 51 height 10
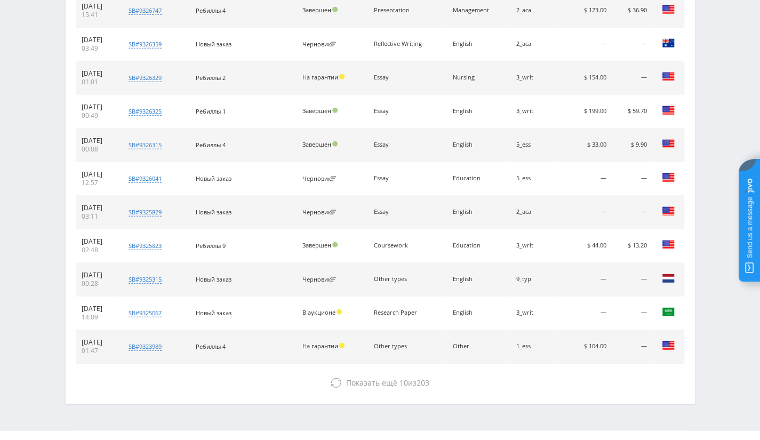
scroll to position [1442, 0]
click at [395, 377] on span "Показать ещё" at bounding box center [371, 382] width 51 height 10
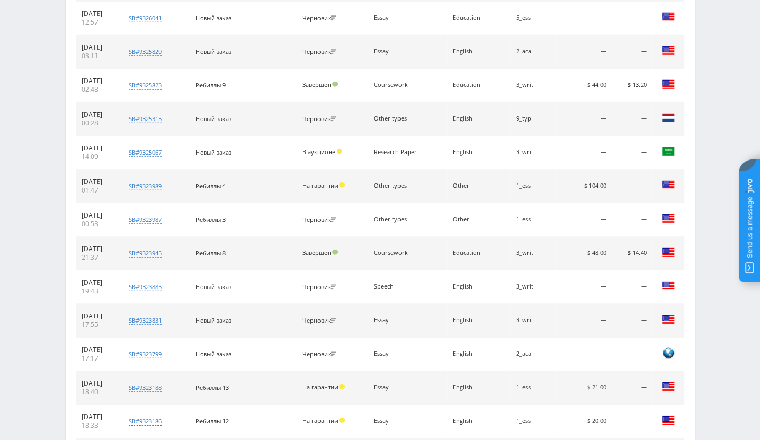
scroll to position [1791, 0]
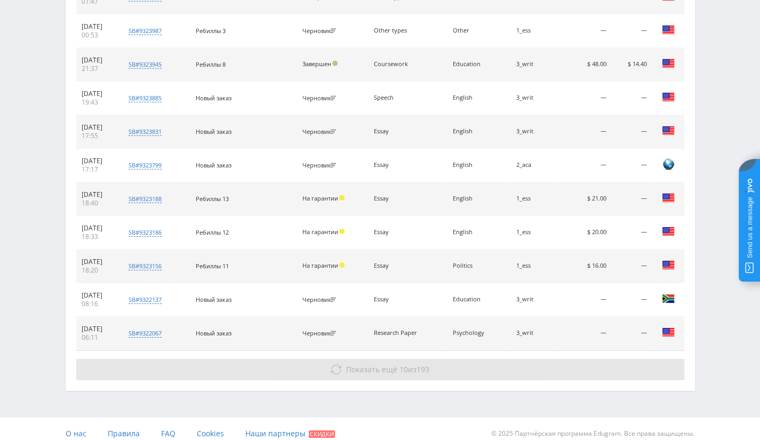
click at [447, 361] on button "Показать ещё 10 из 193" at bounding box center [380, 369] width 608 height 21
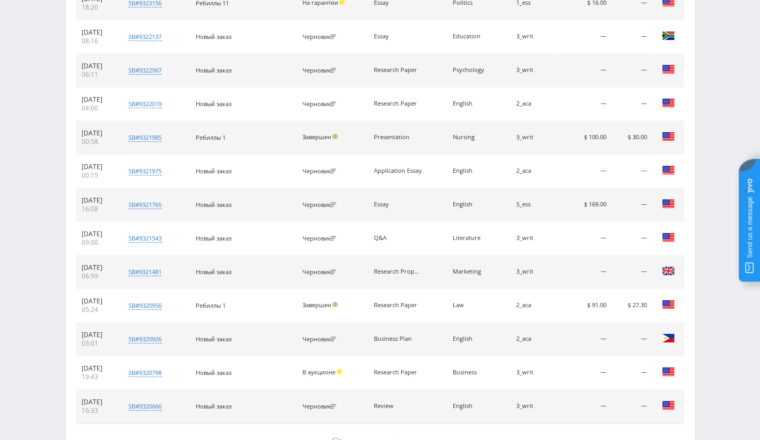
scroll to position [2125, 0]
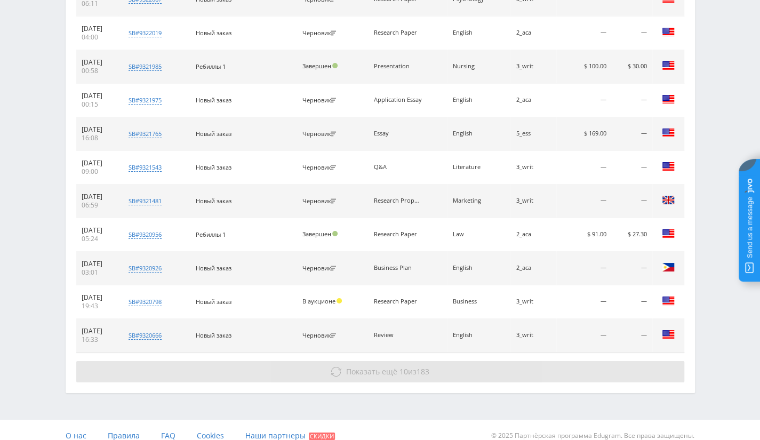
click at [401, 367] on span "10" at bounding box center [404, 372] width 9 height 10
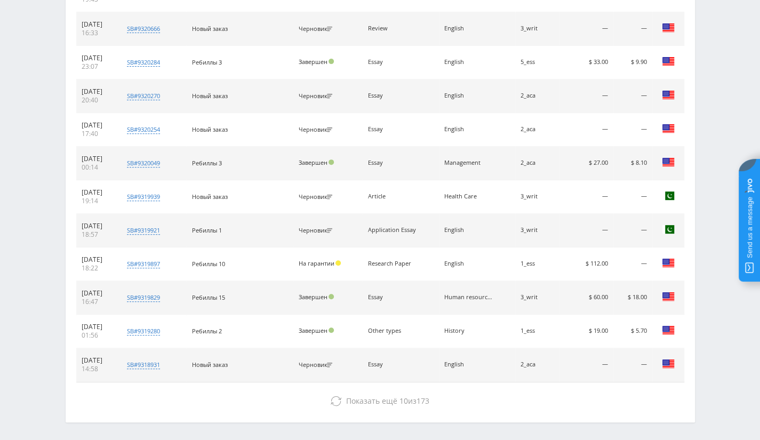
scroll to position [2459, 0]
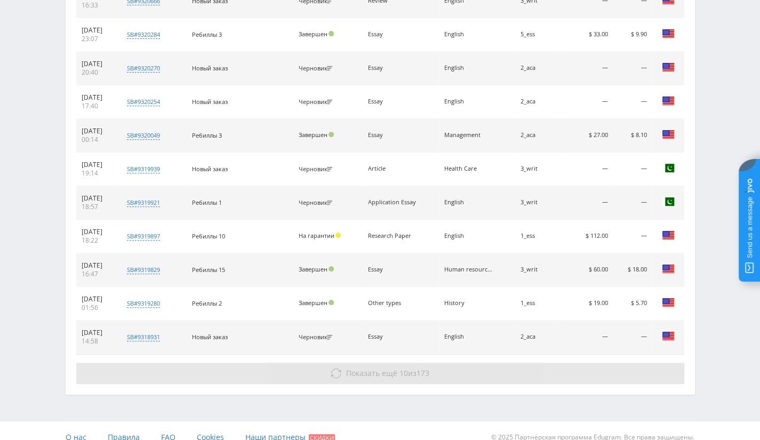
click at [389, 370] on button "Показать ещё 10 из 173" at bounding box center [380, 373] width 608 height 21
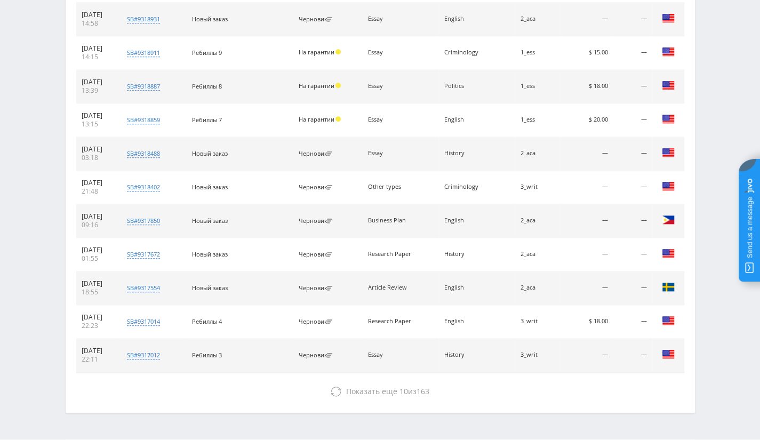
scroll to position [2780, 0]
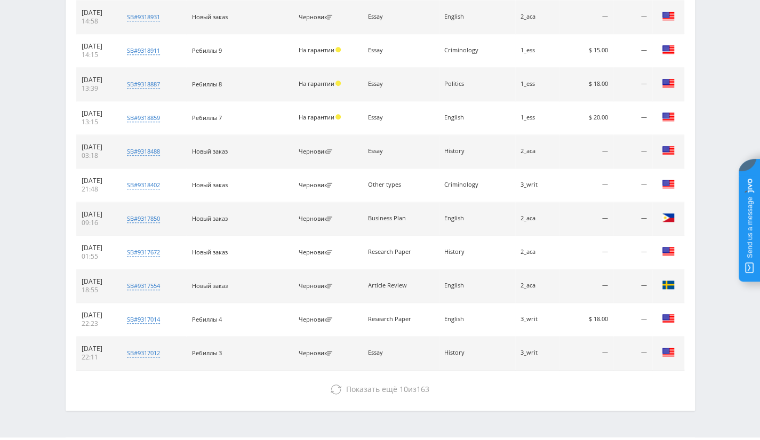
click at [389, 384] on span "Показать ещё" at bounding box center [371, 389] width 51 height 10
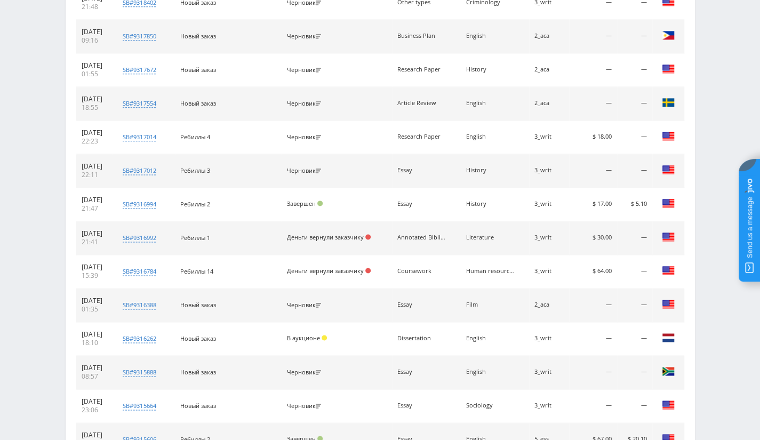
scroll to position [3100, 0]
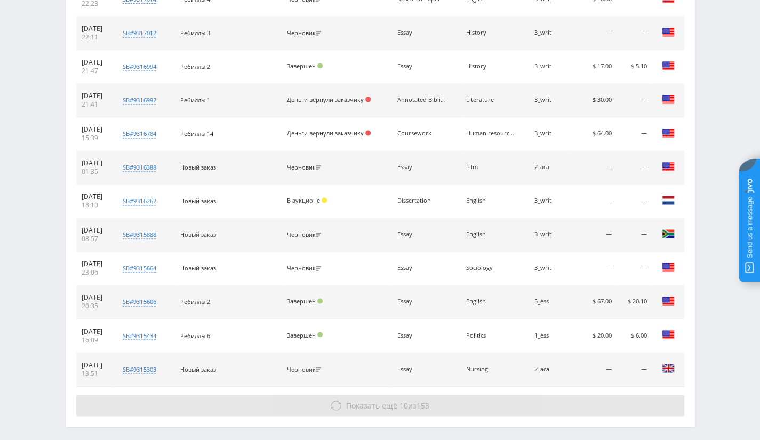
click at [416, 395] on button "Показать ещё 10 из 153" at bounding box center [380, 405] width 608 height 21
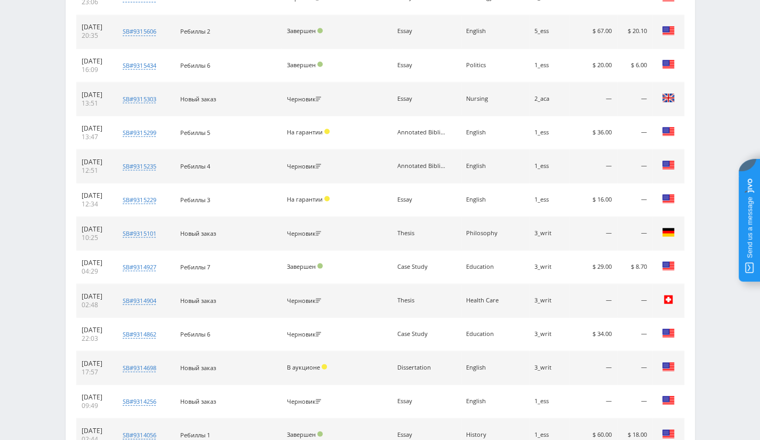
scroll to position [3420, 0]
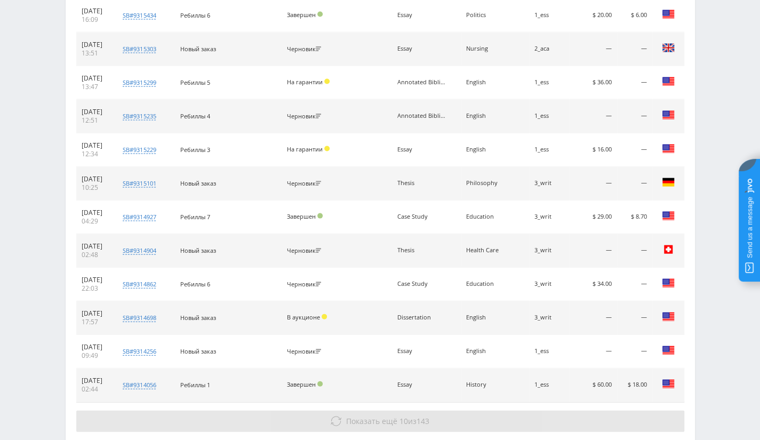
click at [400, 411] on button "Показать ещё 10 из 143" at bounding box center [380, 421] width 608 height 21
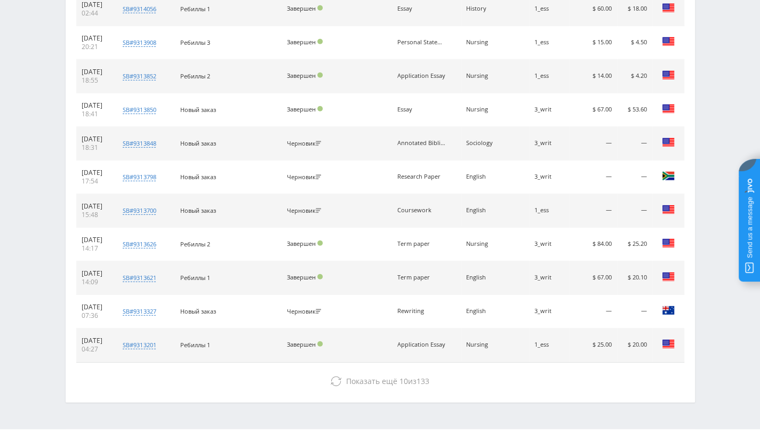
scroll to position [3797, 0]
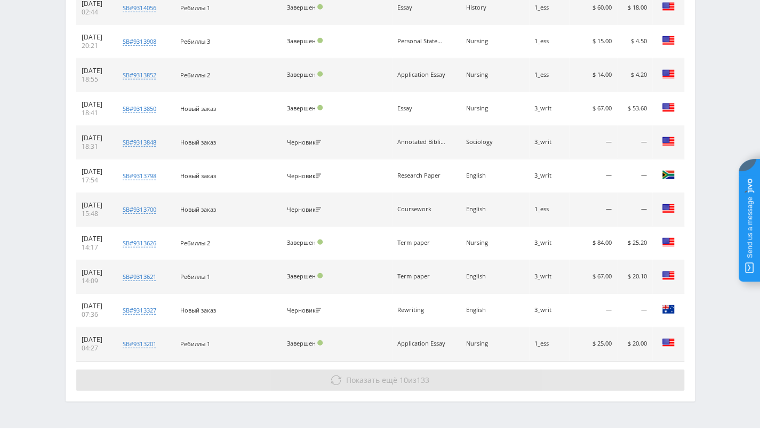
click at [443, 370] on button "Показать ещё 10 из 133" at bounding box center [380, 380] width 608 height 21
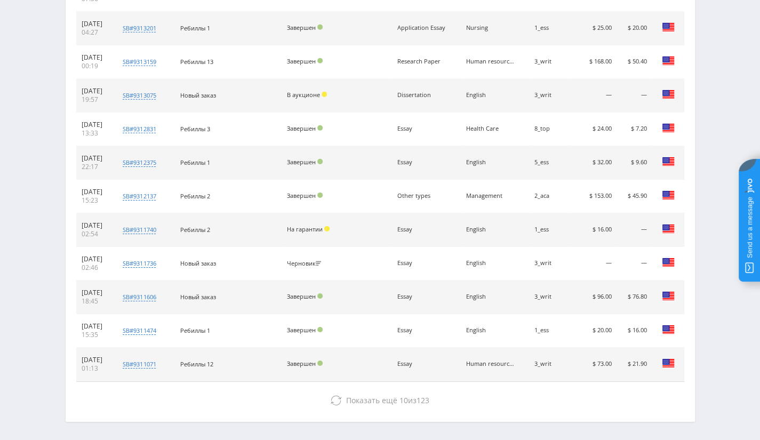
scroll to position [4131, 0]
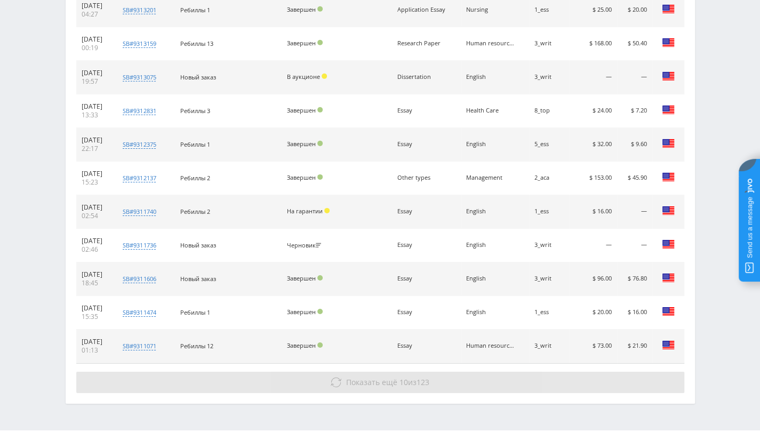
click at [458, 372] on button "Показать ещё 10 из 123" at bounding box center [380, 382] width 608 height 21
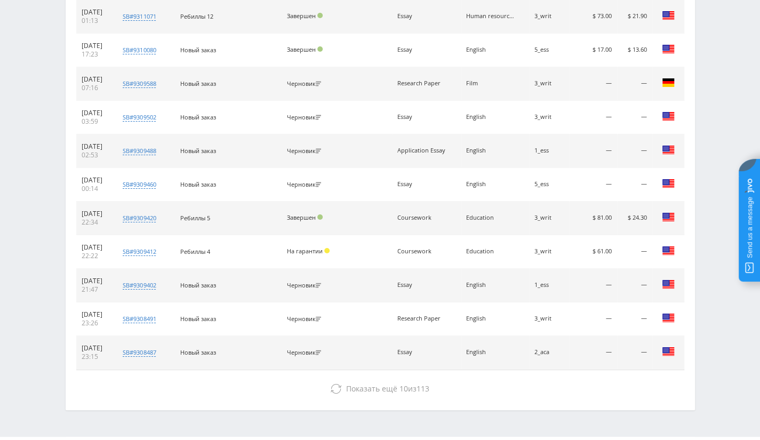
scroll to position [4466, 0]
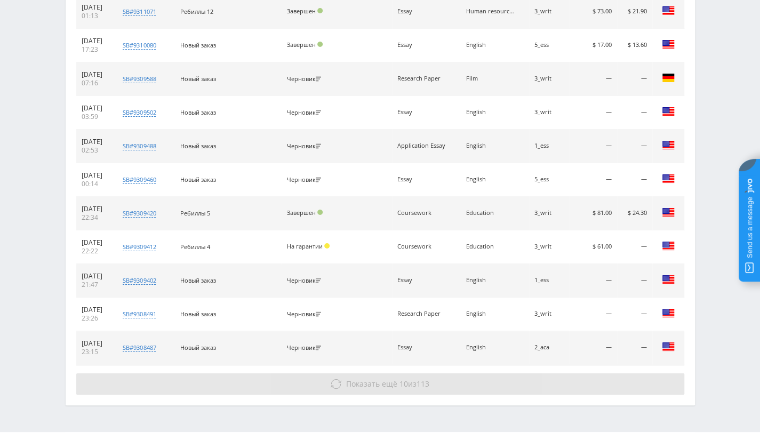
click at [371, 379] on span "Показать ещё" at bounding box center [371, 384] width 51 height 10
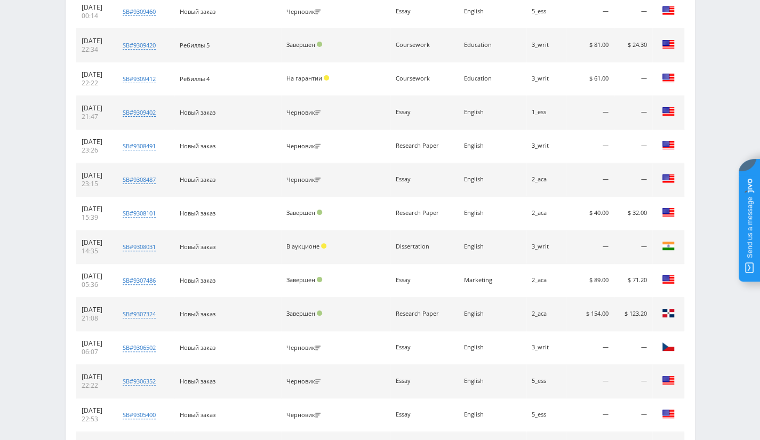
scroll to position [4800, 0]
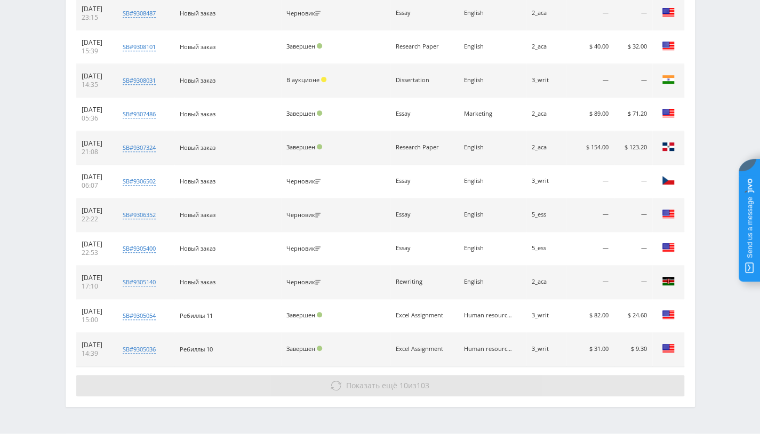
click at [406, 380] on span "Показать ещё 10 из 103" at bounding box center [387, 385] width 83 height 10
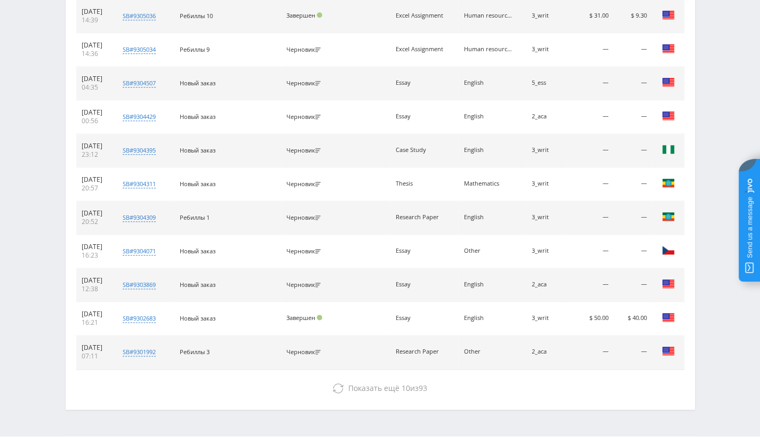
scroll to position [5134, 0]
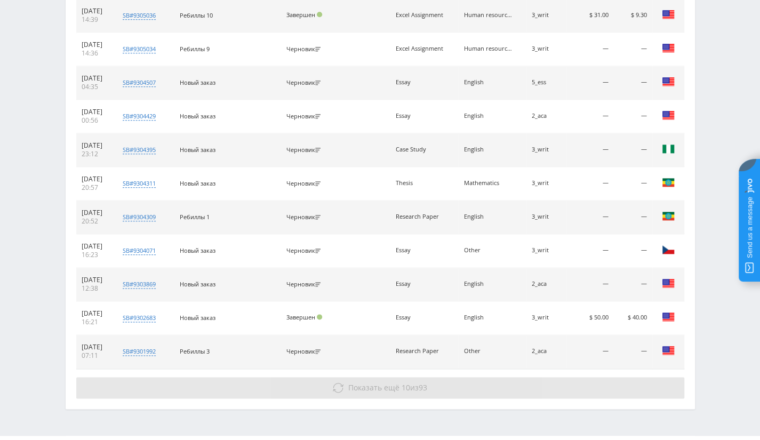
click at [411, 377] on button "Показать ещё 10 из 93" at bounding box center [380, 387] width 608 height 21
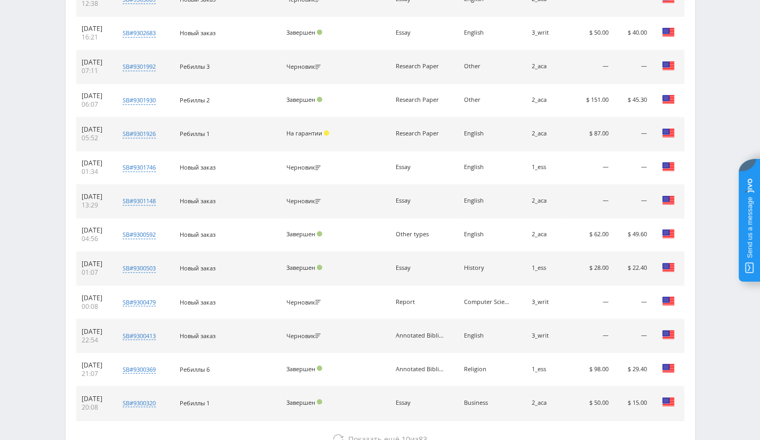
scroll to position [5469, 0]
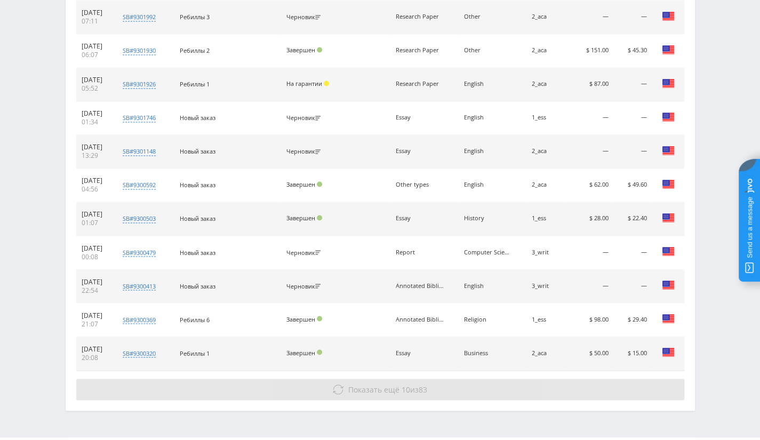
click at [413, 379] on button "Показать ещё 10 из 83" at bounding box center [380, 389] width 608 height 21
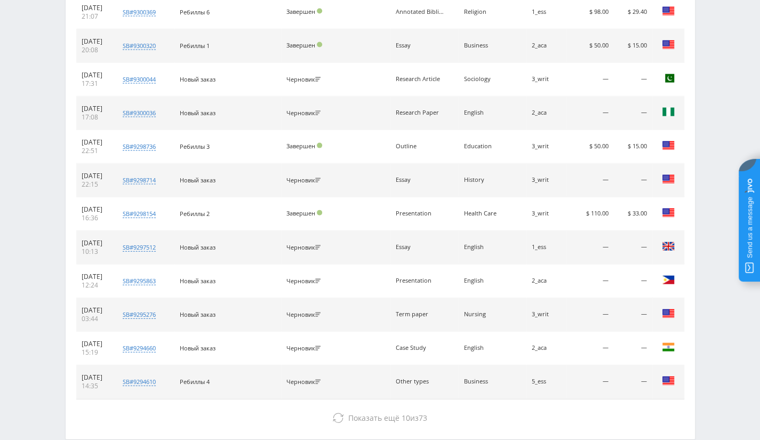
scroll to position [5803, 0]
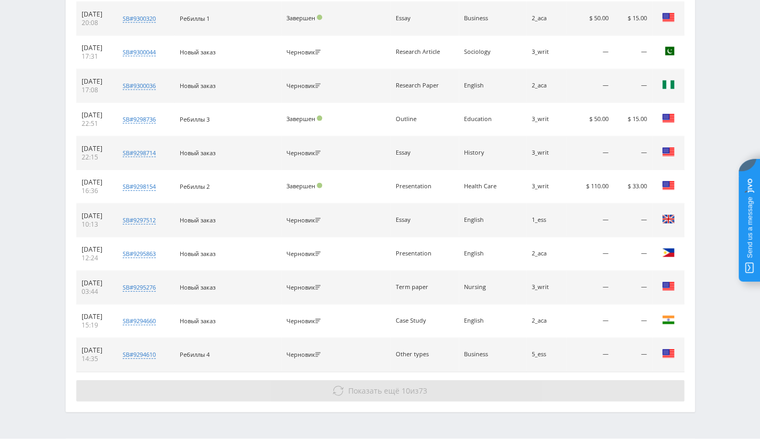
click at [416, 386] on span "Показать ещё 10 из 73" at bounding box center [387, 391] width 79 height 10
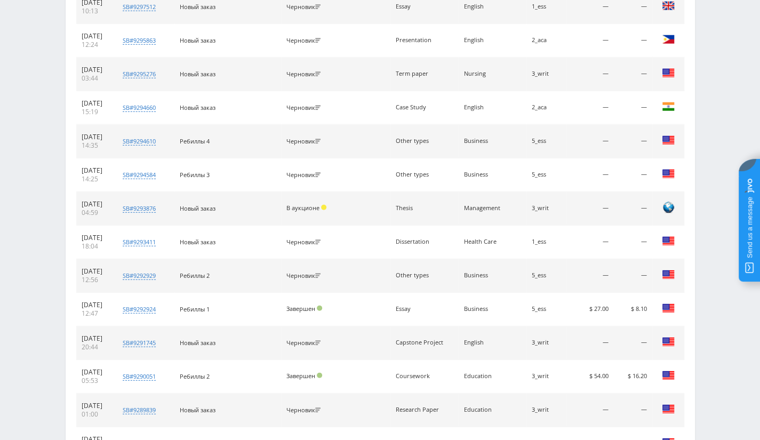
scroll to position [6137, 0]
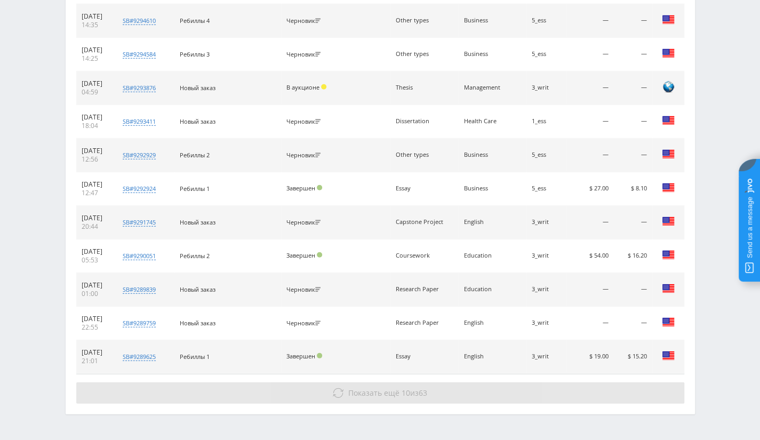
click at [360, 388] on span "Показать ещё" at bounding box center [373, 393] width 51 height 10
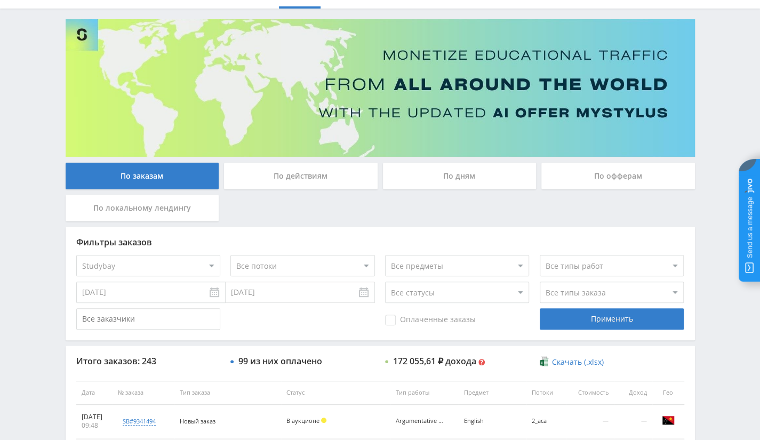
scroll to position [160, 0]
